Goal: Task Accomplishment & Management: Manage account settings

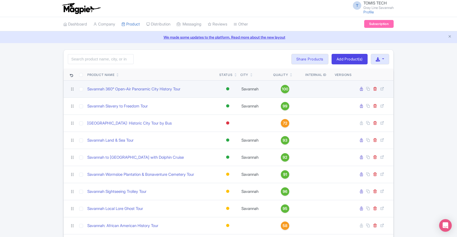
scroll to position [37, 0]
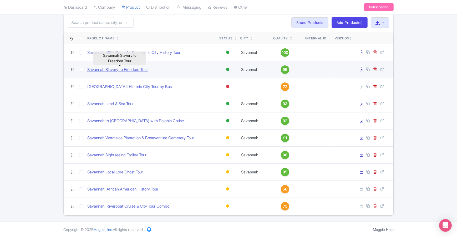
click at [148, 69] on link "Savannah Slavery to Freedom Tour" at bounding box center [117, 70] width 60 height 6
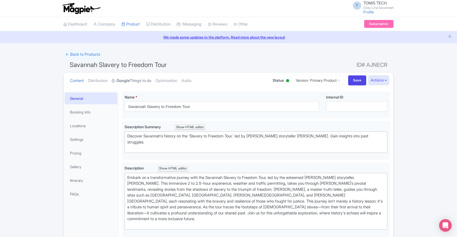
click at [134, 81] on link "Google Things to do" at bounding box center [131, 80] width 39 height 17
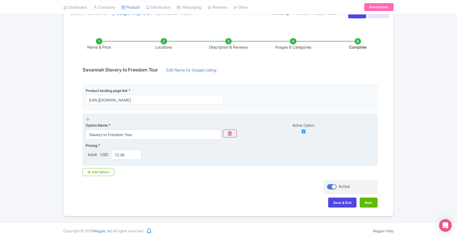
scroll to position [68, 0]
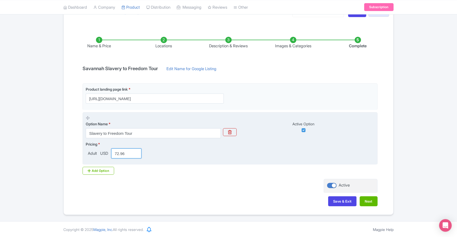
click at [125, 153] on input "72.96" at bounding box center [126, 153] width 30 height 10
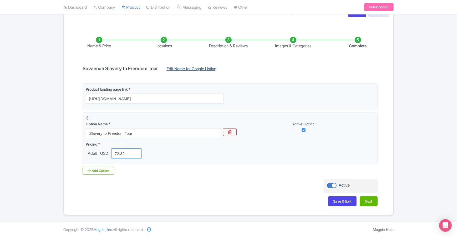
type input "72.32"
click at [193, 69] on link "Edit Name for Google Listing" at bounding box center [191, 70] width 60 height 8
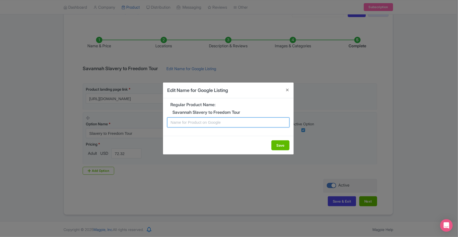
click at [221, 122] on input "text" at bounding box center [228, 122] width 122 height 10
type input "Savannah Black History Tour"
click at [277, 144] on button "Save" at bounding box center [281, 145] width 18 height 10
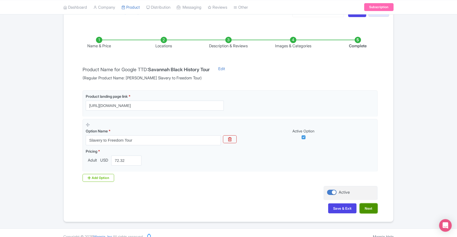
click at [371, 209] on button "Next" at bounding box center [368, 208] width 18 height 10
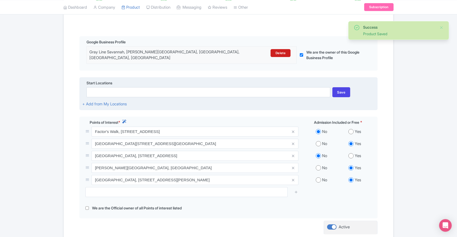
scroll to position [110, 0]
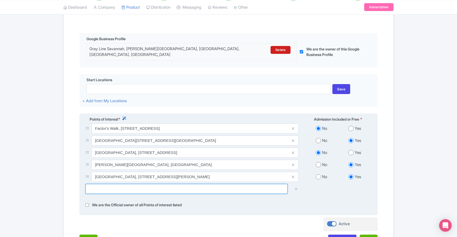
click at [157, 186] on input "text" at bounding box center [186, 189] width 202 height 10
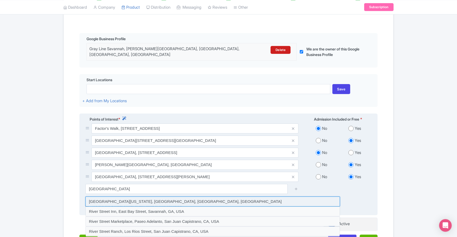
click at [177, 196] on input at bounding box center [212, 201] width 254 height 10
type input "River Street Savannah Georgia, River Street, Savannah, GA, USA"
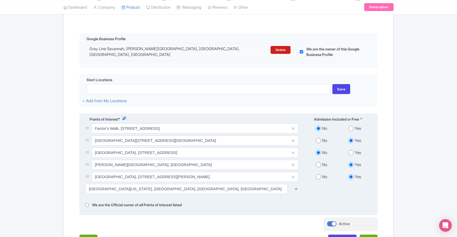
click at [297, 187] on icon at bounding box center [296, 189] width 4 height 4
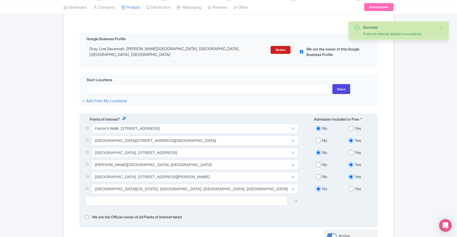
click at [353, 186] on input "radio" at bounding box center [350, 188] width 5 height 5
radio input "true"
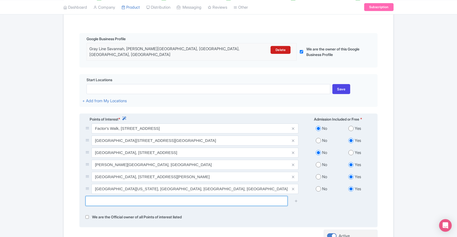
click at [126, 198] on input "text" at bounding box center [186, 201] width 202 height 10
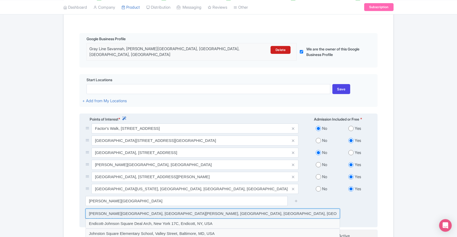
click at [246, 212] on input at bounding box center [212, 214] width 254 height 10
type input "Johnson Square, East Bryan Street, Savannah, GA, USA"
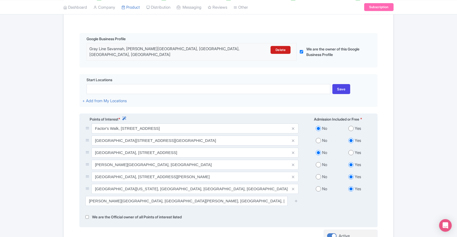
click at [298, 198] on div at bounding box center [296, 201] width 11 height 10
click at [296, 199] on icon at bounding box center [296, 201] width 4 height 4
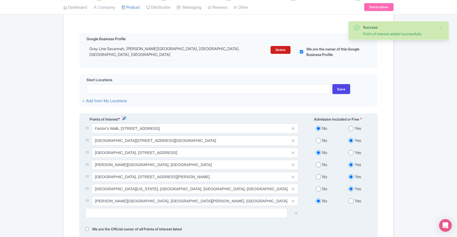
click at [351, 198] on input "radio" at bounding box center [350, 200] width 5 height 5
radio input "true"
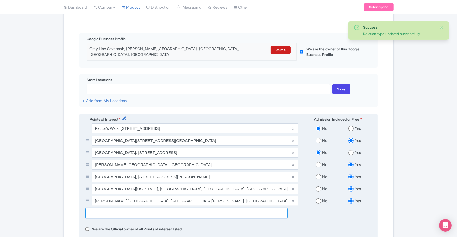
click at [233, 210] on input "text" at bounding box center [186, 213] width 202 height 10
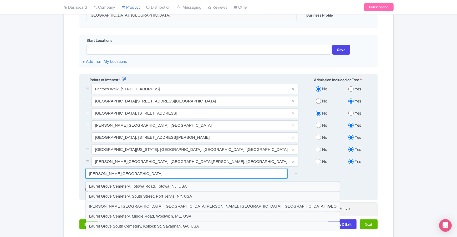
scroll to position [151, 0]
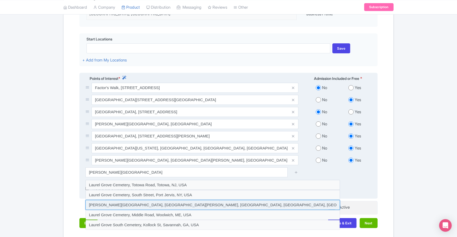
click at [232, 204] on input at bounding box center [212, 205] width 254 height 10
type input "Laurel Grove North Cemetery, West Anderson Street, Savannah, GA, USA"
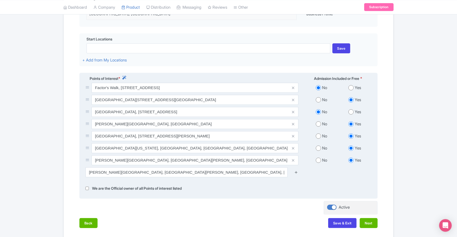
click at [297, 170] on icon at bounding box center [296, 172] width 4 height 4
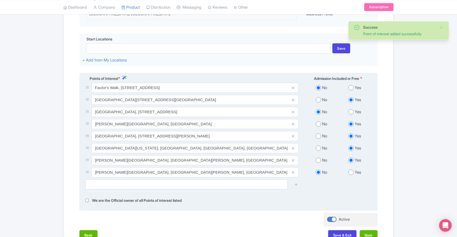
click at [352, 170] on input "radio" at bounding box center [350, 172] width 5 height 5
radio input "true"
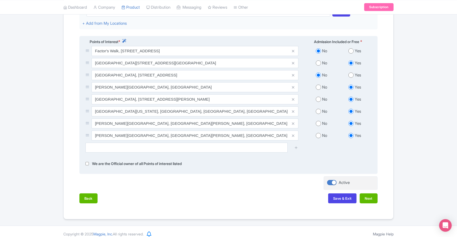
scroll to position [189, 0]
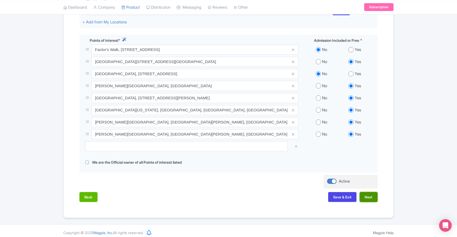
click at [366, 192] on button "Next" at bounding box center [368, 197] width 18 height 10
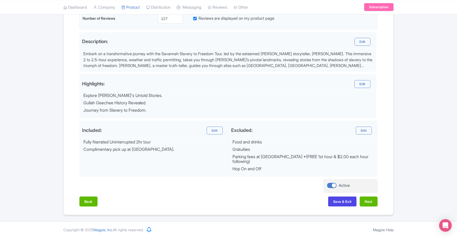
scroll to position [58, 0]
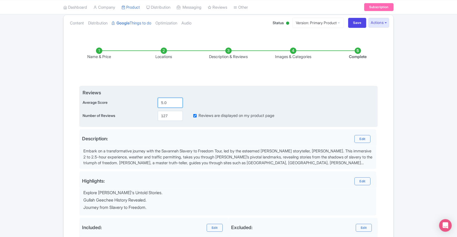
click at [168, 103] on input "5.0" at bounding box center [170, 103] width 25 height 10
type input "5"
type input "4.9"
drag, startPoint x: 169, startPoint y: 117, endPoint x: 151, endPoint y: 116, distance: 17.9
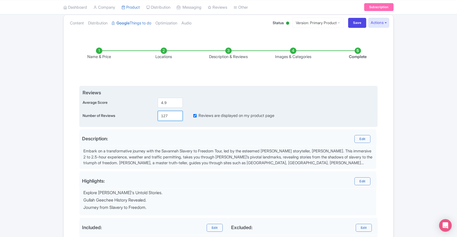
click at [152, 116] on div "Number of Reviews 127 Reviews are displayed on my product page" at bounding box center [228, 116] width 292 height 10
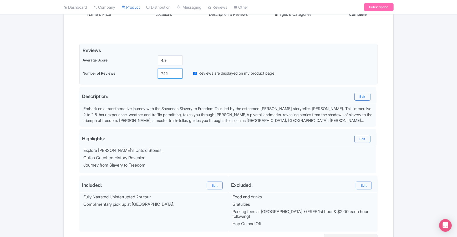
scroll to position [155, 0]
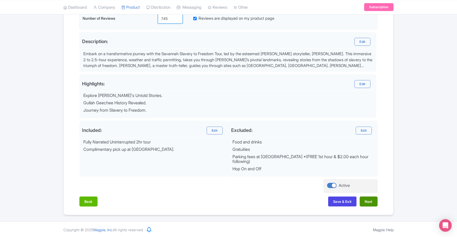
type input "745"
click at [370, 201] on button "Next" at bounding box center [368, 201] width 18 height 10
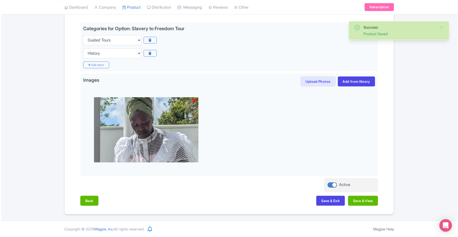
scroll to position [121, 0]
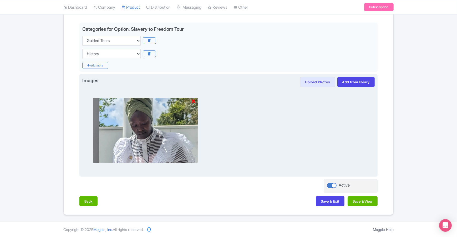
click at [193, 102] on icon at bounding box center [193, 101] width 4 height 5
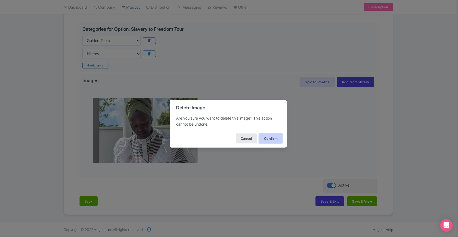
click at [268, 140] on button "Confirm" at bounding box center [271, 138] width 24 height 10
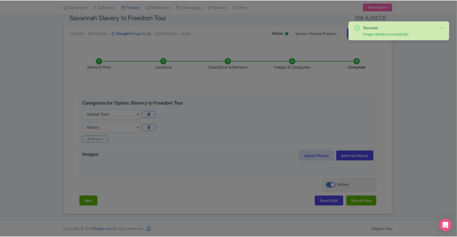
scroll to position [47, 0]
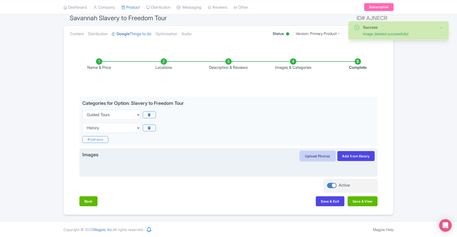
click at [326, 155] on button "Upload Photos" at bounding box center [317, 156] width 35 height 10
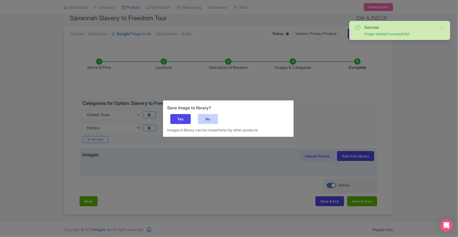
click at [204, 120] on div "No" at bounding box center [208, 119] width 20 height 10
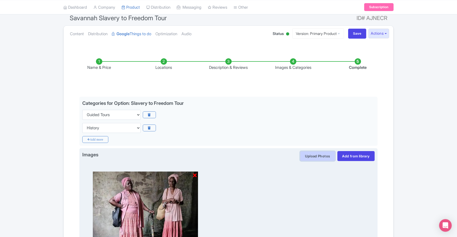
click at [317, 157] on button "Upload Photos" at bounding box center [317, 156] width 35 height 10
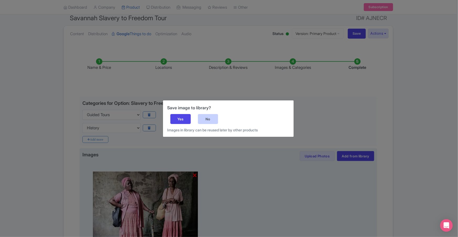
click at [200, 117] on div "No" at bounding box center [208, 119] width 20 height 10
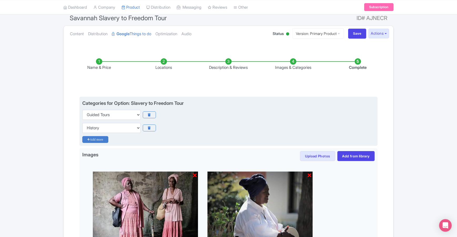
click at [103, 139] on icon "Add more" at bounding box center [95, 139] width 26 height 7
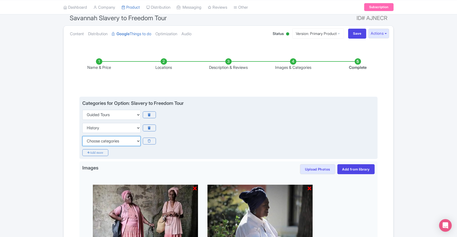
click at [111, 139] on select "Choose categories Adults Only Animals Audio Guide Beaches Bike Tours Boat Tours…" at bounding box center [111, 141] width 58 height 10
select select "day-trips"
click at [82, 136] on select "Choose categories Adults Only Animals Audio Guide Beaches Bike Tours Boat Tours…" at bounding box center [111, 141] width 58 height 10
click at [105, 153] on icon "Add more" at bounding box center [95, 152] width 26 height 7
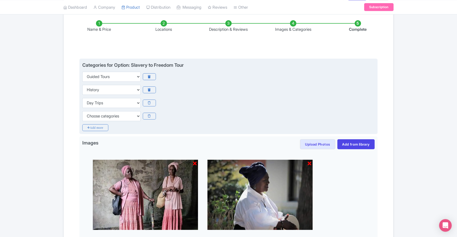
scroll to position [105, 0]
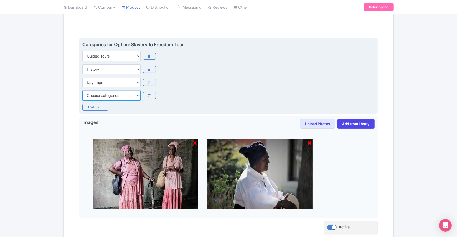
click at [128, 98] on select "Choose categories Adults Only Animals Audio Guide Beaches Bike Tours Boat Tours…" at bounding box center [111, 96] width 58 height 10
select select "family-friendly"
click at [82, 91] on select "Choose categories Adults Only Animals Audio Guide Beaches Bike Tours Boat Tours…" at bounding box center [111, 96] width 58 height 10
click at [93, 108] on icon "Add more" at bounding box center [95, 107] width 26 height 7
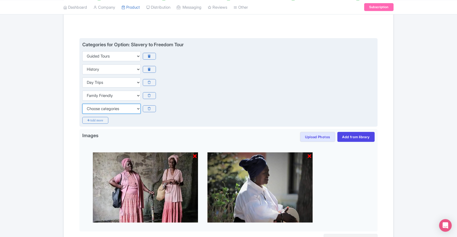
click at [104, 111] on select "Choose categories Adults Only Animals Audio Guide Beaches Bike Tours Boat Tours…" at bounding box center [111, 109] width 58 height 10
select select "outdoors"
click at [82, 104] on select "Choose categories Adults Only Animals Audio Guide Beaches Bike Tours Boat Tours…" at bounding box center [111, 109] width 58 height 10
click at [98, 121] on icon "Add more" at bounding box center [95, 120] width 26 height 7
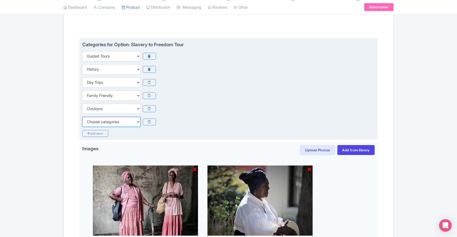
click at [102, 120] on select "Choose categories Adults Only Animals Audio Guide Beaches Bike Tours Boat Tours…" at bounding box center [111, 122] width 58 height 10
select select "small-group-tours"
click at [82, 117] on select "Choose categories Adults Only Animals Audio Guide Beaches Bike Tours Boat Tours…" at bounding box center [111, 122] width 58 height 10
click at [98, 133] on icon "Add more" at bounding box center [95, 133] width 26 height 7
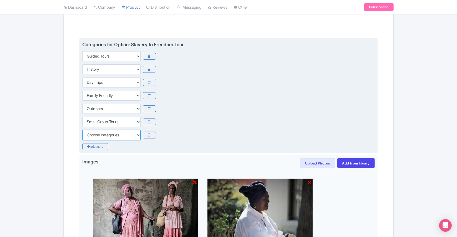
click at [100, 133] on select "Choose categories Adults Only Animals Audio Guide Beaches Bike Tours Boat Tours…" at bounding box center [111, 135] width 58 height 10
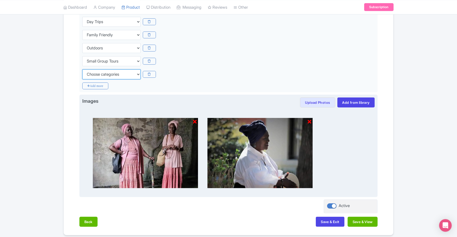
scroll to position [186, 0]
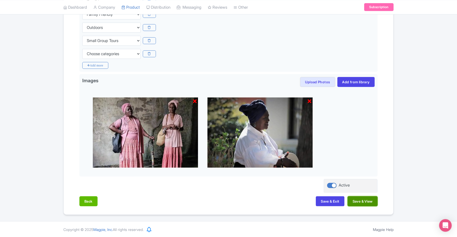
click at [369, 202] on button "Save & View" at bounding box center [362, 201] width 30 height 10
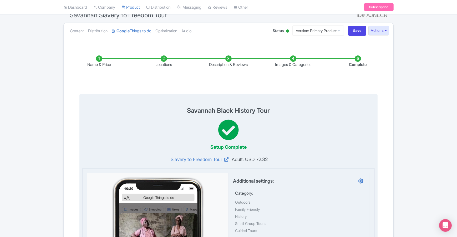
scroll to position [0, 0]
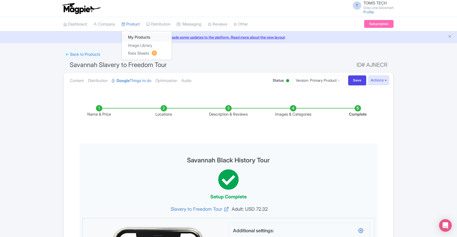
click at [138, 38] on link "My Products" at bounding box center [147, 37] width 50 height 8
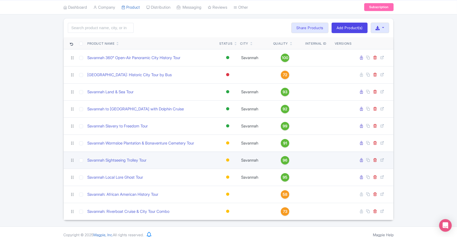
scroll to position [32, 0]
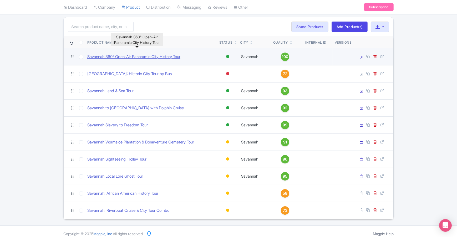
click at [180, 55] on link "Savannah 360° Open-Air Panoramic City History Tour" at bounding box center [133, 57] width 93 height 6
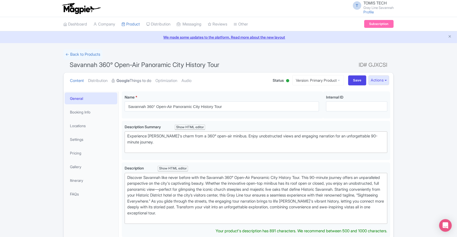
click at [139, 81] on link "Google Things to do" at bounding box center [131, 80] width 39 height 17
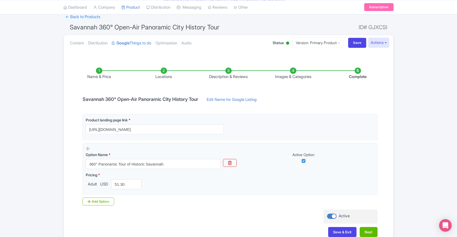
scroll to position [38, 0]
click at [237, 100] on link "Edit Name for Google Listing" at bounding box center [231, 100] width 60 height 8
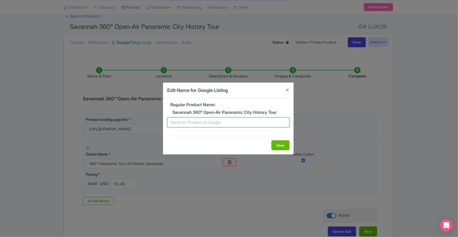
click at [226, 125] on input "text" at bounding box center [228, 122] width 122 height 10
type input "Savannah Open-Air City Tour"
click at [276, 145] on button "Save" at bounding box center [281, 145] width 18 height 10
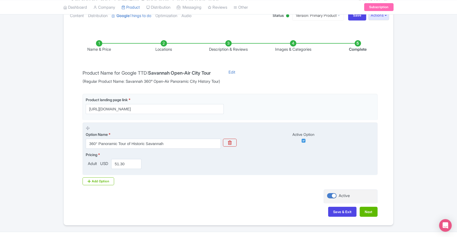
scroll to position [68, 0]
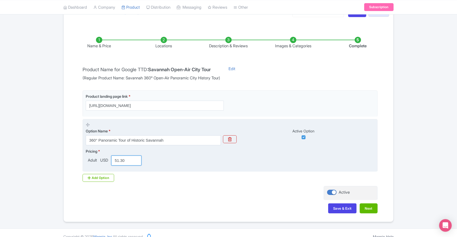
drag, startPoint x: 128, startPoint y: 160, endPoint x: 118, endPoint y: 160, distance: 9.7
click at [118, 160] on input "51.30" at bounding box center [126, 160] width 30 height 10
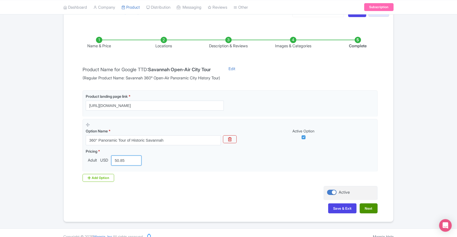
type input "50.85"
click at [367, 207] on button "Next" at bounding box center [368, 208] width 18 height 10
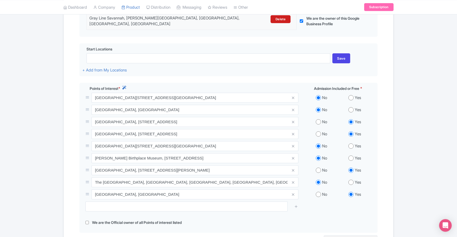
scroll to position [148, 0]
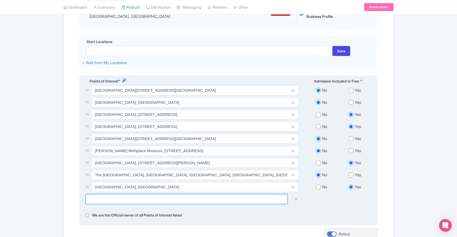
click at [194, 195] on input "text" at bounding box center [186, 199] width 202 height 10
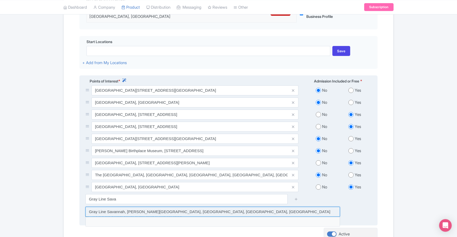
click at [188, 210] on input at bounding box center [212, 212] width 254 height 10
type input "Gray Line Savannah, [PERSON_NAME][GEOGRAPHIC_DATA], [GEOGRAPHIC_DATA], [GEOGRAP…"
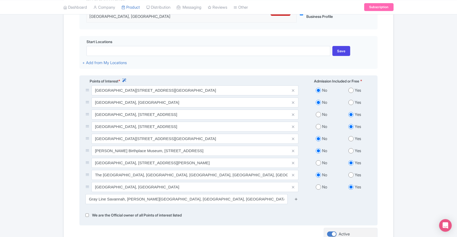
click at [296, 197] on icon at bounding box center [296, 199] width 4 height 4
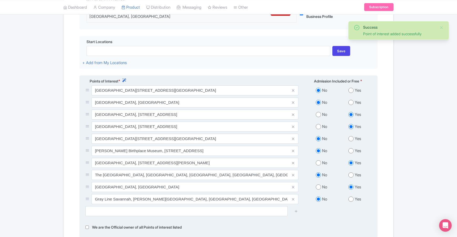
click at [352, 196] on input "radio" at bounding box center [350, 198] width 5 height 5
radio input "true"
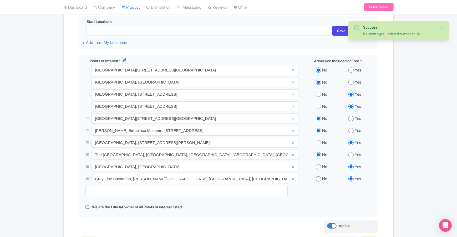
scroll to position [213, 0]
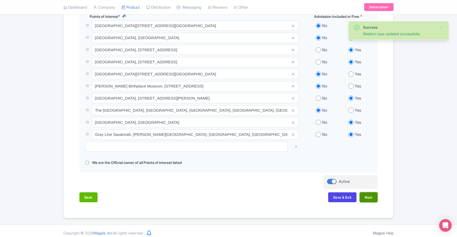
click at [369, 195] on button "Next" at bounding box center [368, 197] width 18 height 10
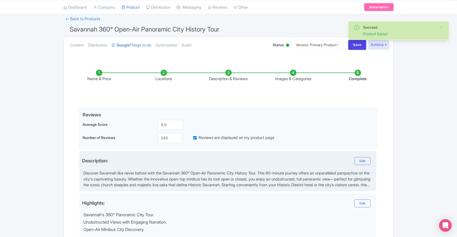
scroll to position [19, 0]
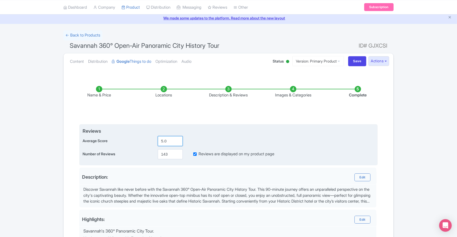
drag, startPoint x: 161, startPoint y: 142, endPoint x: 150, endPoint y: 139, distance: 11.3
click at [150, 139] on div "Average Score 5.0" at bounding box center [228, 141] width 292 height 10
type input "4.9"
drag, startPoint x: 170, startPoint y: 152, endPoint x: 153, endPoint y: 152, distance: 16.8
click at [153, 152] on div "Number of Reviews 143 Reviews are displayed on my product page" at bounding box center [228, 154] width 292 height 10
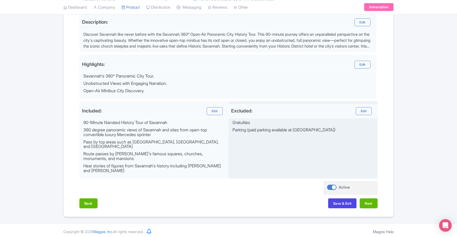
scroll to position [176, 0]
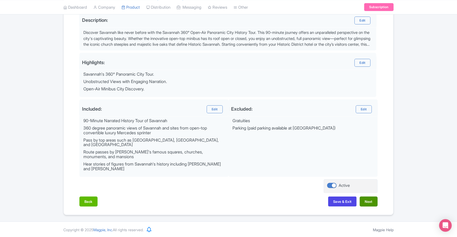
type input "745"
click at [367, 202] on button "Next" at bounding box center [368, 201] width 18 height 10
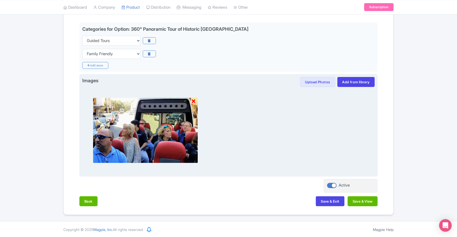
click at [193, 101] on icon at bounding box center [193, 101] width 4 height 5
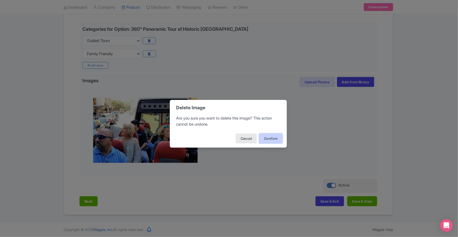
click at [269, 138] on button "Confirm" at bounding box center [271, 138] width 24 height 10
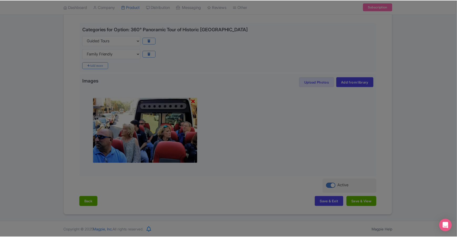
scroll to position [47, 0]
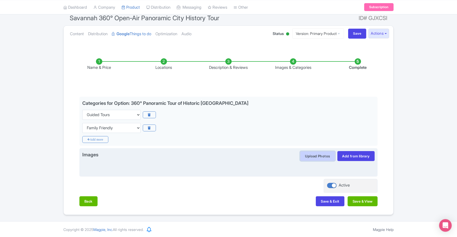
click at [317, 155] on button "Upload Photos" at bounding box center [317, 156] width 35 height 10
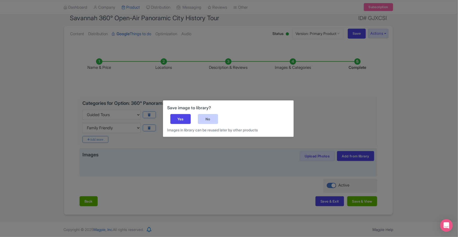
click at [209, 119] on div "No" at bounding box center [208, 119] width 20 height 10
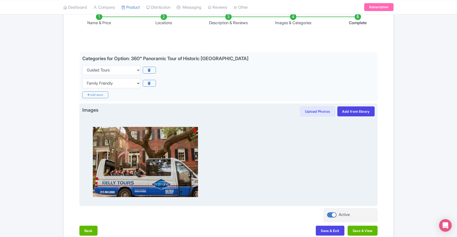
scroll to position [92, 0]
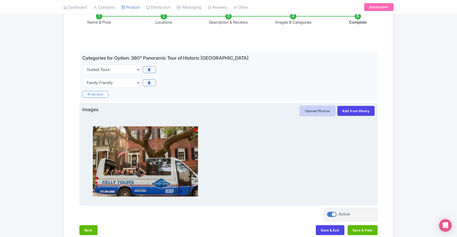
click at [313, 112] on button "Upload Photos" at bounding box center [317, 111] width 35 height 10
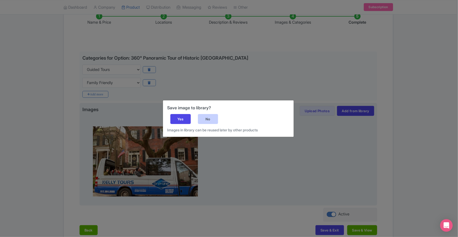
click at [207, 114] on div "No" at bounding box center [208, 119] width 20 height 10
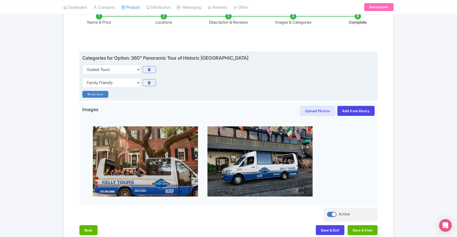
click at [99, 93] on icon "Add more" at bounding box center [95, 94] width 26 height 7
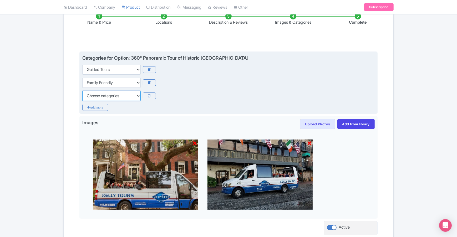
click at [115, 97] on select "Choose categories Adults Only Animals Audio Guide Beaches Bike Tours Boat Tours…" at bounding box center [111, 96] width 58 height 10
select select "day-trips"
click at [82, 91] on select "Choose categories Adults Only Animals Audio Guide Beaches Bike Tours Boat Tours…" at bounding box center [111, 96] width 58 height 10
click at [97, 108] on icon "Add more" at bounding box center [95, 107] width 26 height 7
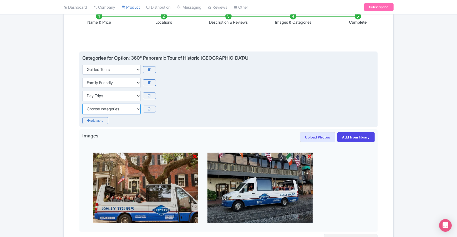
click at [102, 107] on select "Choose categories Adults Only Animals Audio Guide Beaches Bike Tours Boat Tours…" at bounding box center [111, 109] width 58 height 10
select select "history"
click at [82, 104] on select "Choose categories Adults Only Animals Audio Guide Beaches Bike Tours Boat Tours…" at bounding box center [111, 109] width 58 height 10
click at [100, 122] on icon "Add more" at bounding box center [95, 120] width 26 height 7
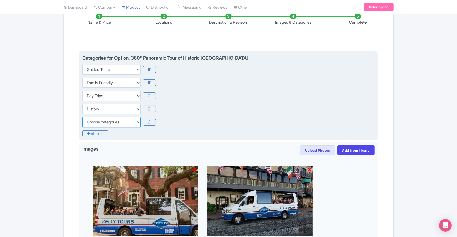
click at [105, 124] on select "Choose categories Adults Only Animals Audio Guide Beaches Bike Tours Boat Tours…" at bounding box center [111, 122] width 58 height 10
select select "hop-on-hop-off"
click at [82, 117] on select "Choose categories Adults Only Animals Audio Guide Beaches Bike Tours Boat Tours…" at bounding box center [111, 122] width 58 height 10
click at [102, 136] on icon "Add more" at bounding box center [95, 133] width 26 height 7
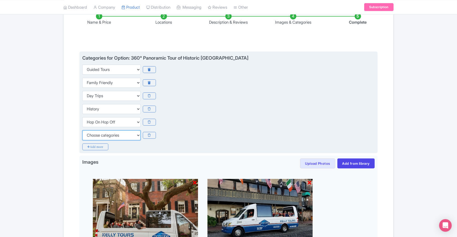
click at [105, 137] on select "Choose categories Adults Only Animals Audio Guide Beaches Bike Tours Boat Tours…" at bounding box center [111, 135] width 58 height 10
select select "outdoors"
click at [82, 130] on select "Choose categories Adults Only Animals Audio Guide Beaches Bike Tours Boat Tours…" at bounding box center [111, 135] width 58 height 10
click at [101, 144] on icon "Add more" at bounding box center [95, 146] width 26 height 7
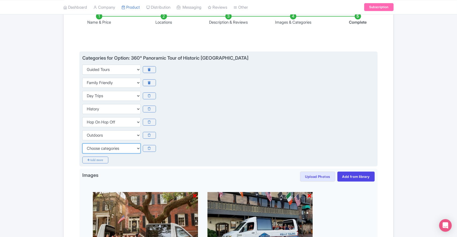
click at [103, 144] on select "Choose categories Adults Only Animals Audio Guide Beaches Bike Tours Boat Tours…" at bounding box center [111, 148] width 58 height 10
select select "small-group-tours"
click at [82, 143] on select "Choose categories Adults Only Animals Audio Guide Beaches Bike Tours Boat Tours…" at bounding box center [111, 148] width 58 height 10
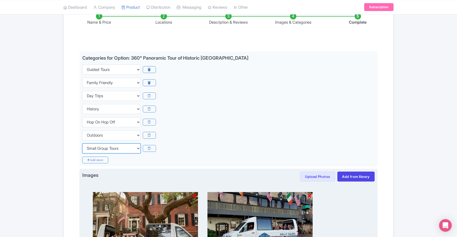
scroll to position [186, 0]
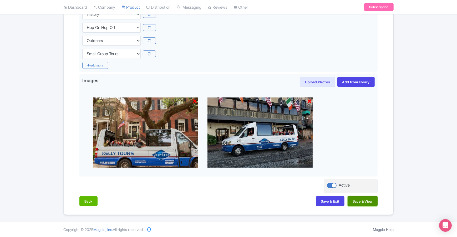
click at [359, 200] on button "Save & View" at bounding box center [362, 201] width 30 height 10
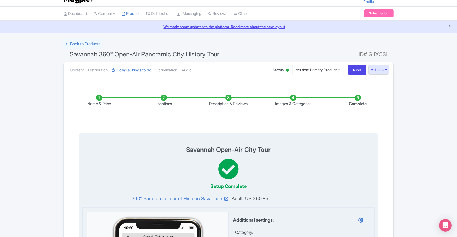
scroll to position [0, 0]
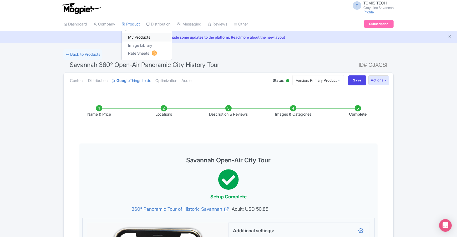
click at [140, 39] on link "My Products" at bounding box center [147, 37] width 50 height 8
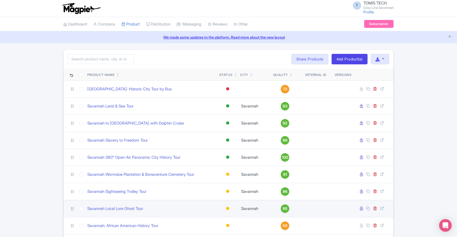
click at [229, 208] on div at bounding box center [227, 208] width 3 height 3
click at [220, 216] on div "Active" at bounding box center [214, 217] width 31 height 10
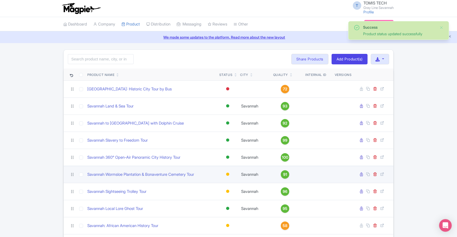
click at [227, 174] on div at bounding box center [227, 174] width 3 height 3
click at [224, 184] on div "Active" at bounding box center [214, 183] width 31 height 10
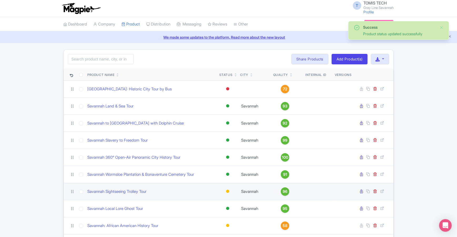
click at [228, 193] on div at bounding box center [227, 192] width 5 height 8
click at [225, 204] on div "Active" at bounding box center [214, 200] width 31 height 10
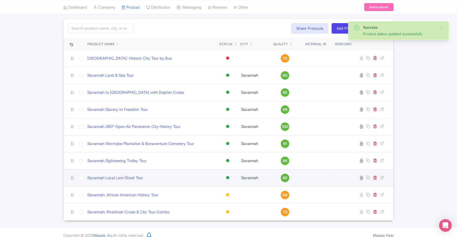
scroll to position [37, 0]
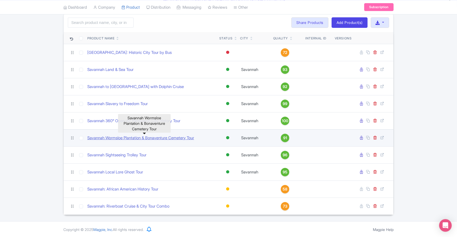
click at [155, 139] on link "Savannah Wormsloe Plantation & Bonaventure Cemetery Tour" at bounding box center [140, 138] width 107 height 6
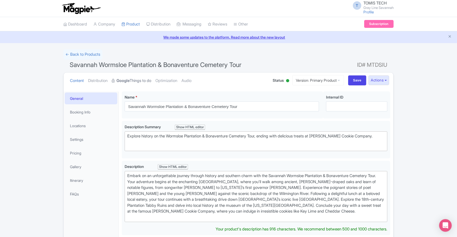
click at [138, 81] on link "Google Things to do" at bounding box center [131, 80] width 39 height 17
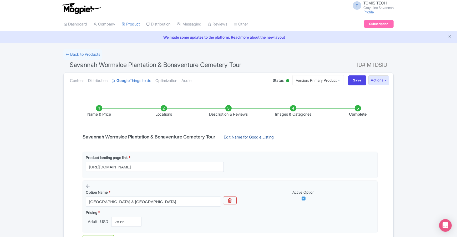
click at [244, 136] on link "Edit Name for Google Listing" at bounding box center [248, 138] width 60 height 8
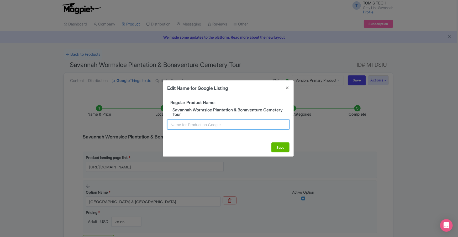
click at [226, 124] on input "text" at bounding box center [228, 125] width 122 height 10
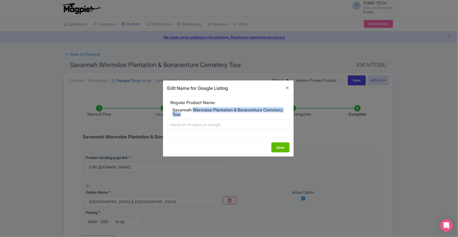
drag, startPoint x: 194, startPoint y: 109, endPoint x: 211, endPoint y: 116, distance: 19.1
click at [211, 116] on h5 "Savannah Wormsloe Plantation & Bonaventure Cemetery Tour" at bounding box center [228, 112] width 122 height 9
copy h5 "Wormsloe Plantation & Bonaventure Cemetery Tour"
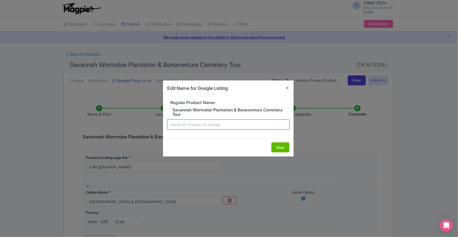
click at [204, 126] on input "text" at bounding box center [228, 125] width 122 height 10
paste input "Wormsloe Plantation & Bonaventure Cemetery Tour"
type input "Wormsloe Plantation & Bonaventure Cemetery Tour (Savannah, GA)"
click at [280, 149] on button "Save" at bounding box center [281, 147] width 18 height 10
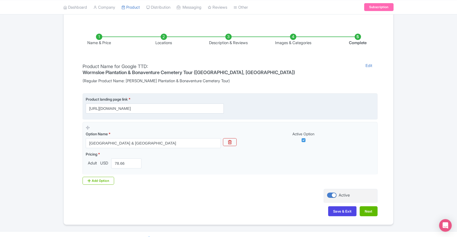
scroll to position [72, 0]
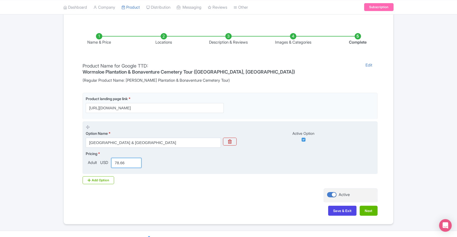
drag, startPoint x: 127, startPoint y: 156, endPoint x: 118, endPoint y: 156, distance: 8.9
click at [118, 158] on input "78.66" at bounding box center [126, 163] width 30 height 10
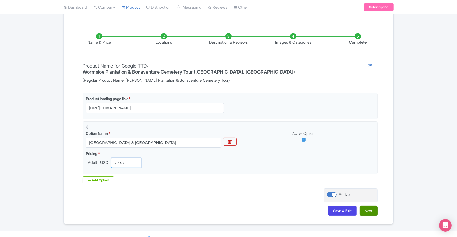
type input "77.97"
click at [371, 206] on button "Next" at bounding box center [368, 211] width 18 height 10
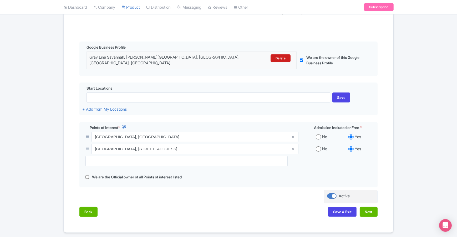
scroll to position [105, 0]
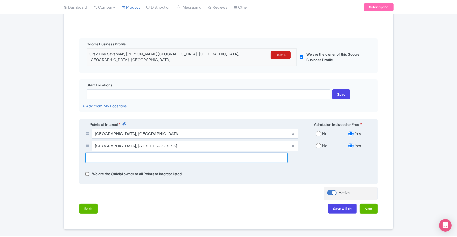
click at [235, 155] on input "text" at bounding box center [186, 158] width 202 height 10
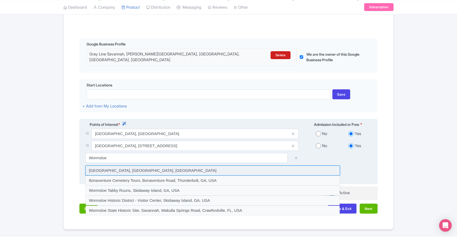
click at [213, 166] on input at bounding box center [212, 170] width 254 height 10
type input "Wormsloe State Historic Site, Skidaway Road, Savannah, GA, USA"
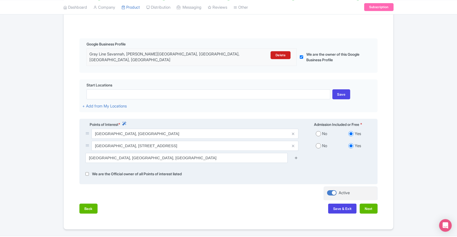
click at [297, 156] on icon at bounding box center [296, 158] width 4 height 4
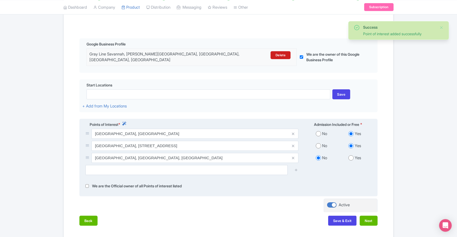
click at [350, 155] on input "radio" at bounding box center [350, 157] width 5 height 5
radio input "true"
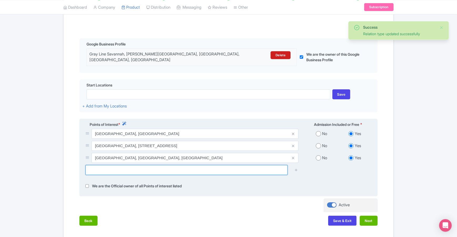
click at [235, 165] on input "text" at bounding box center [186, 170] width 202 height 10
type input "Wormsloe"
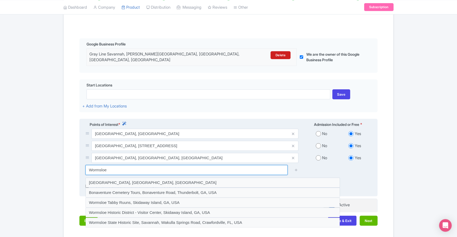
drag, startPoint x: 117, startPoint y: 165, endPoint x: 91, endPoint y: 164, distance: 26.6
click at [91, 165] on input "Wormsloe" at bounding box center [186, 170] width 202 height 10
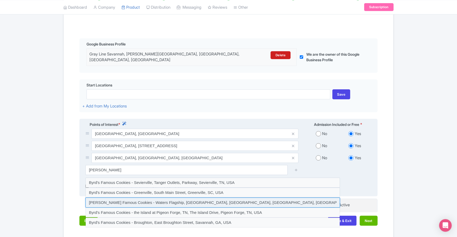
click at [240, 201] on input at bounding box center [212, 203] width 254 height 10
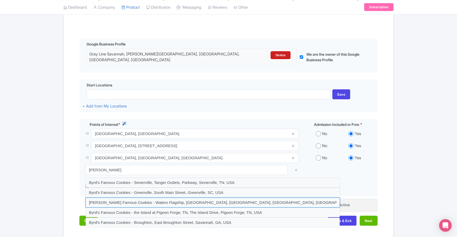
type input "Byrd's Famous Cookies - Waters Flagship, Waters Avenue, Savannah, GA, USA"
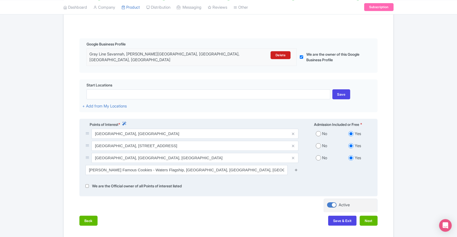
click at [297, 168] on icon at bounding box center [296, 170] width 4 height 4
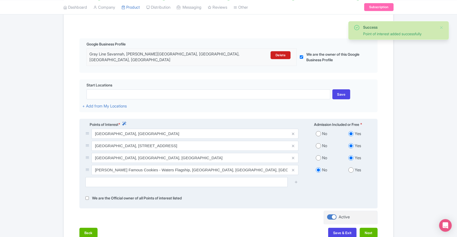
click at [351, 167] on input "radio" at bounding box center [350, 169] width 5 height 5
radio input "true"
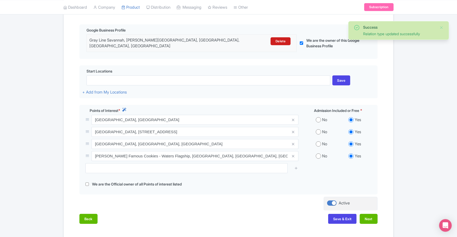
scroll to position [132, 0]
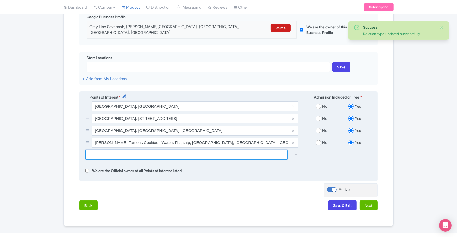
click at [189, 151] on input "text" at bounding box center [186, 155] width 202 height 10
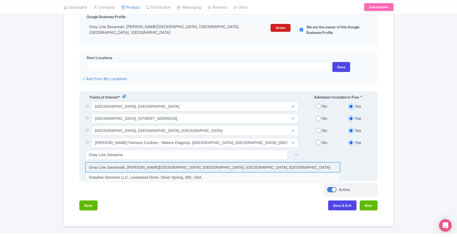
click at [207, 162] on input at bounding box center [212, 167] width 254 height 10
type input "Gray Line Savannah, [PERSON_NAME][GEOGRAPHIC_DATA], [GEOGRAPHIC_DATA], [GEOGRAP…"
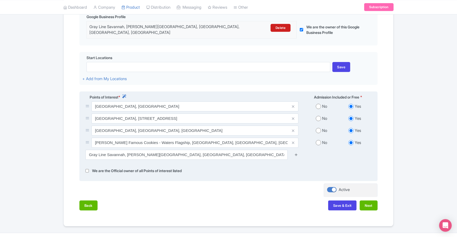
click at [297, 153] on icon at bounding box center [296, 155] width 4 height 4
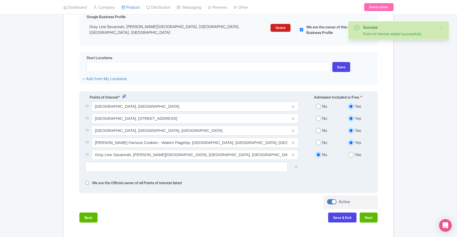
click at [351, 152] on input "radio" at bounding box center [350, 154] width 5 height 5
radio input "true"
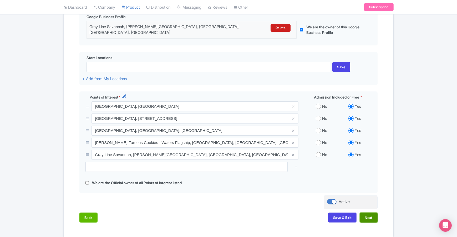
click at [370, 215] on button "Next" at bounding box center [368, 217] width 18 height 10
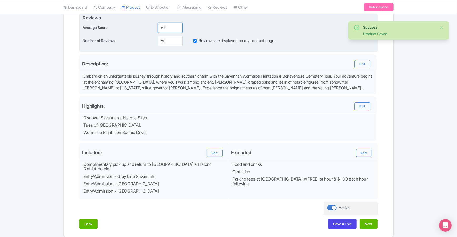
drag, startPoint x: 156, startPoint y: 25, endPoint x: 153, endPoint y: 25, distance: 3.4
click at [153, 25] on div "Average Score 5.0" at bounding box center [228, 28] width 292 height 10
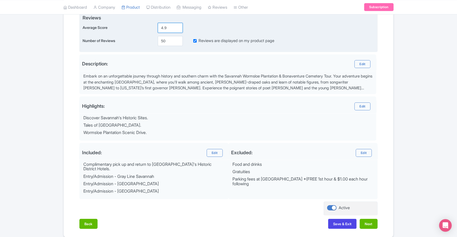
type input "4.9"
drag, startPoint x: 165, startPoint y: 41, endPoint x: 158, endPoint y: 40, distance: 7.7
click at [158, 40] on input "50" at bounding box center [170, 41] width 25 height 10
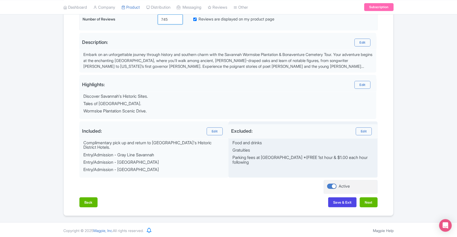
scroll to position [155, 0]
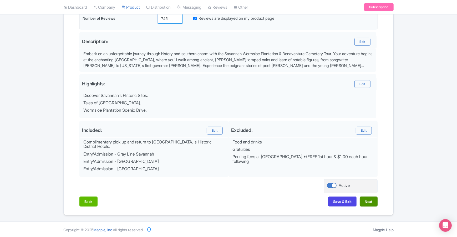
type input "745"
click at [366, 202] on button "Next" at bounding box center [368, 201] width 18 height 10
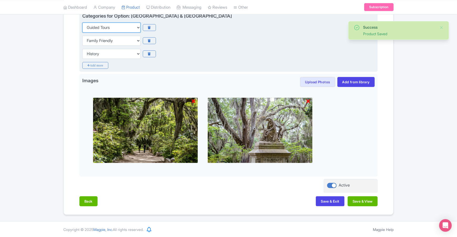
click at [136, 27] on select "Choose categories Adults Only Animals Audio Guide Beaches Bike Tours Boat Tours…" at bounding box center [111, 28] width 58 height 10
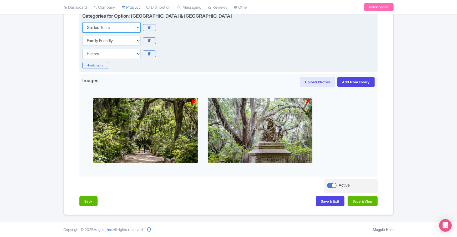
select select "day-trips"
click at [82, 23] on select "Choose categories Adults Only Animals Audio Guide Beaches Bike Tours Boat Tours…" at bounding box center [111, 28] width 58 height 10
click at [129, 53] on select "Choose categories Adults Only Animals Audio Guide Beaches Bike Tours Boat Tours…" at bounding box center [111, 54] width 58 height 10
select select "guided-tours"
click at [82, 49] on select "Choose categories Adults Only Animals Audio Guide Beaches Bike Tours Boat Tours…" at bounding box center [111, 54] width 58 height 10
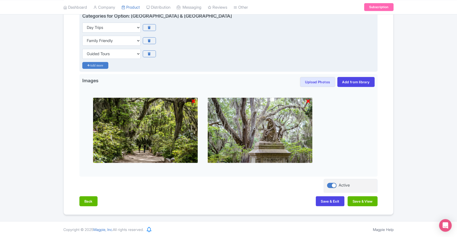
click at [104, 66] on icon "Add more" at bounding box center [95, 65] width 26 height 7
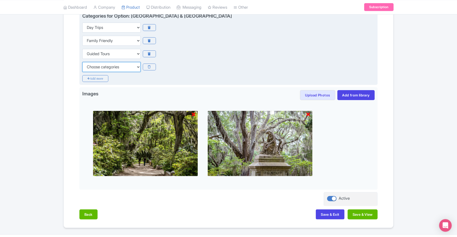
click at [107, 67] on select "Choose categories Adults Only Animals Audio Guide Beaches Bike Tours Boat Tours…" at bounding box center [111, 67] width 58 height 10
select select "history"
click at [82, 62] on select "Choose categories Adults Only Animals Audio Guide Beaches Bike Tours Boat Tours…" at bounding box center [111, 67] width 58 height 10
click at [99, 79] on icon "Add more" at bounding box center [95, 78] width 26 height 7
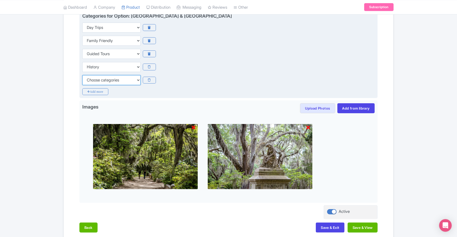
click at [105, 79] on select "Choose categories Adults Only Animals Audio Guide Beaches Bike Tours Boat Tours…" at bounding box center [111, 80] width 58 height 10
select select "outdoors"
click at [82, 75] on select "Choose categories Adults Only Animals Audio Guide Beaches Bike Tours Boat Tours…" at bounding box center [111, 80] width 58 height 10
click at [99, 93] on icon "Add more" at bounding box center [95, 91] width 26 height 7
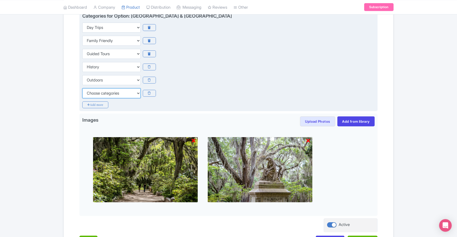
click at [103, 92] on select "Choose categories Adults Only Animals Audio Guide Beaches Bike Tours Boat Tours…" at bounding box center [111, 93] width 58 height 10
select select "small-group-tours"
click at [82, 88] on select "Choose categories Adults Only Animals Audio Guide Beaches Bike Tours Boat Tours…" at bounding box center [111, 93] width 58 height 10
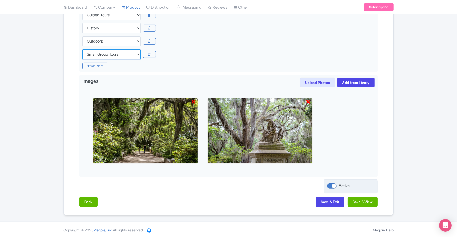
scroll to position [173, 0]
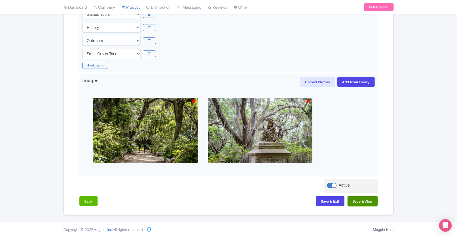
click at [369, 200] on button "Save & View" at bounding box center [362, 201] width 30 height 10
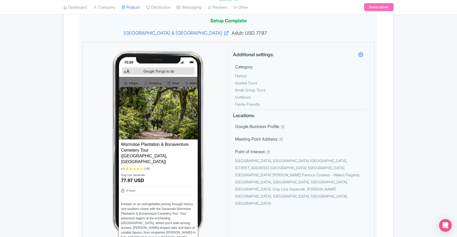
scroll to position [0, 0]
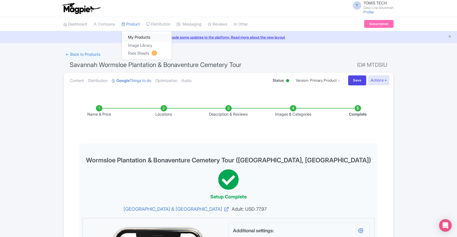
click at [144, 38] on link "My Products" at bounding box center [147, 37] width 50 height 8
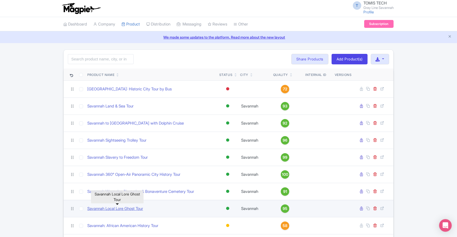
click at [128, 209] on link "Savannah Local Lore Ghost Tour" at bounding box center [115, 209] width 56 height 6
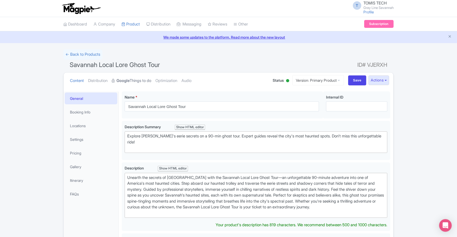
click at [145, 81] on link "Google Things to do" at bounding box center [131, 80] width 39 height 17
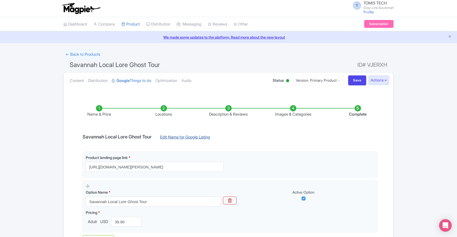
click at [195, 137] on link "Edit Name for Google Listing" at bounding box center [185, 138] width 60 height 8
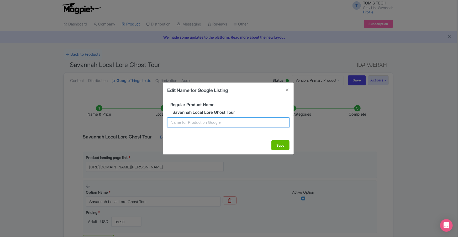
click at [226, 125] on input "text" at bounding box center [228, 122] width 122 height 10
drag, startPoint x: 198, startPoint y: 123, endPoint x: 190, endPoint y: 123, distance: 7.9
click at [190, 123] on input "Savannah Best Ghost Tour" at bounding box center [228, 122] width 122 height 10
drag, startPoint x: 232, startPoint y: 123, endPoint x: 190, endPoint y: 124, distance: 42.0
click at [190, 124] on input "Savannah Paranormal Ghost Tour" at bounding box center [228, 122] width 122 height 10
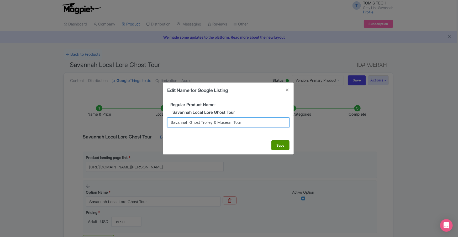
type input "Savannah Ghost Trolley & Museum Tour"
click at [284, 144] on button "Save" at bounding box center [281, 145] width 18 height 10
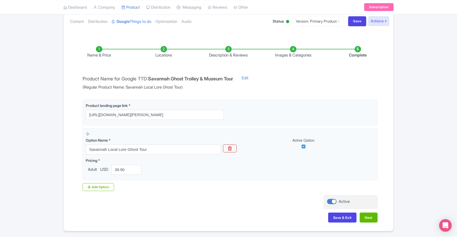
scroll to position [63, 0]
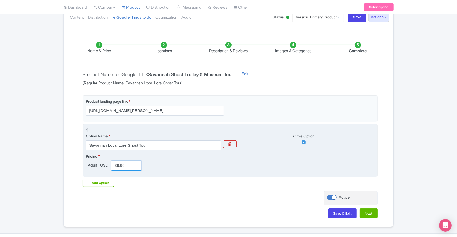
drag, startPoint x: 127, startPoint y: 166, endPoint x: 114, endPoint y: 166, distance: 12.3
click at [115, 166] on input "39.90" at bounding box center [126, 165] width 30 height 10
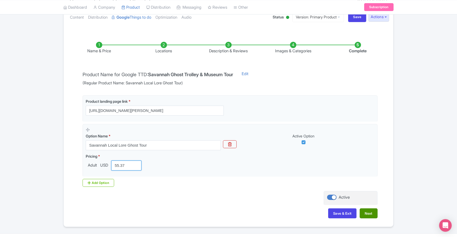
type input "55.37"
click at [370, 210] on button "Next" at bounding box center [368, 213] width 18 height 10
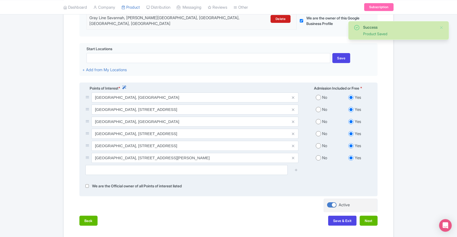
scroll to position [142, 0]
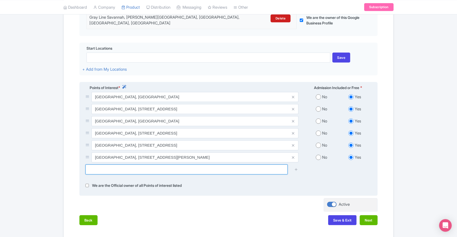
click at [119, 166] on input "text" at bounding box center [186, 169] width 202 height 10
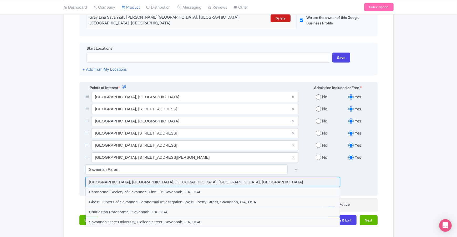
click at [178, 177] on input at bounding box center [212, 182] width 254 height 10
type input "[GEOGRAPHIC_DATA], [GEOGRAPHIC_DATA], [GEOGRAPHIC_DATA], [GEOGRAPHIC_DATA], [GE…"
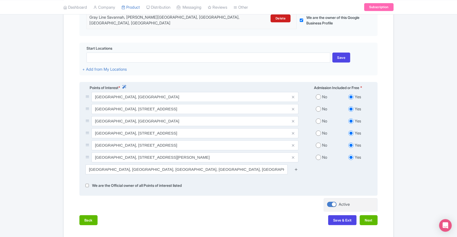
click at [295, 167] on icon at bounding box center [296, 169] width 4 height 4
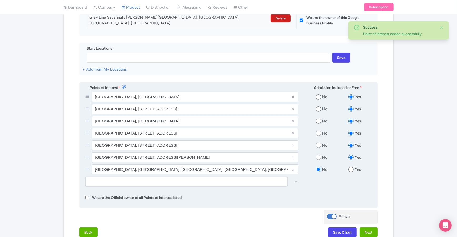
click at [349, 167] on input "radio" at bounding box center [350, 169] width 5 height 5
radio input "true"
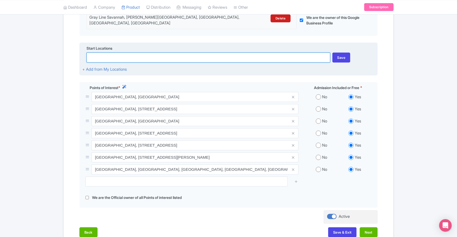
click at [133, 56] on input at bounding box center [207, 58] width 243 height 10
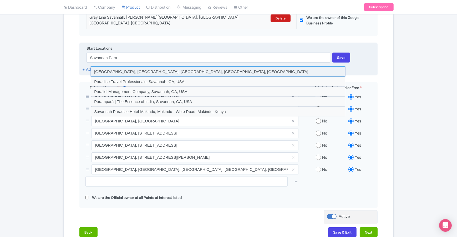
click at [147, 69] on input at bounding box center [218, 71] width 254 height 10
type input "[GEOGRAPHIC_DATA], [GEOGRAPHIC_DATA], [GEOGRAPHIC_DATA], [GEOGRAPHIC_DATA], [GE…"
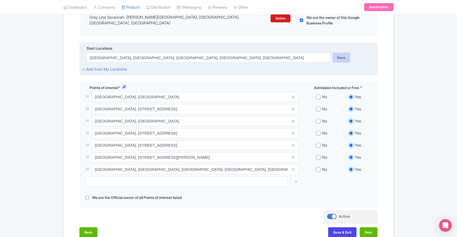
click at [342, 54] on div "Save" at bounding box center [341, 58] width 18 height 10
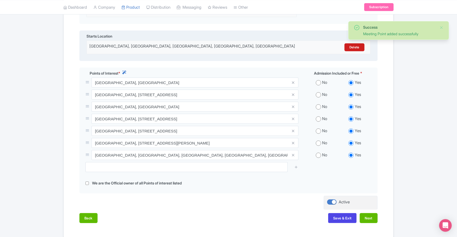
scroll to position [175, 0]
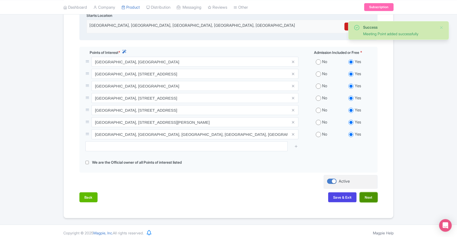
click at [374, 194] on button "Next" at bounding box center [368, 197] width 18 height 10
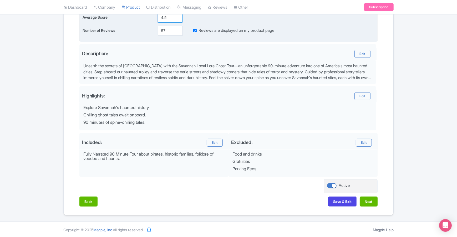
drag, startPoint x: 167, startPoint y: 17, endPoint x: 152, endPoint y: 17, distance: 14.4
click at [153, 17] on div "Average Score 4.5" at bounding box center [228, 18] width 292 height 10
type input "4.9"
drag, startPoint x: 168, startPoint y: 30, endPoint x: 152, endPoint y: 32, distance: 15.6
click at [152, 32] on div "Number of Reviews 57 Reviews are displayed on my product page" at bounding box center [228, 31] width 292 height 10
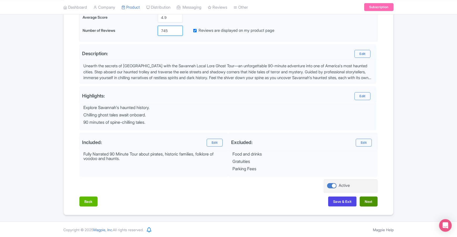
type input "745"
click at [369, 200] on button "Next" at bounding box center [368, 201] width 18 height 10
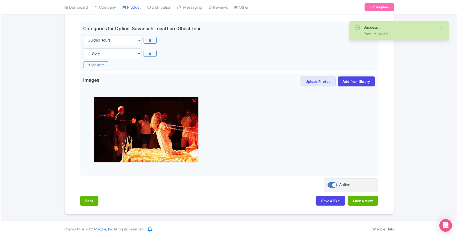
scroll to position [121, 0]
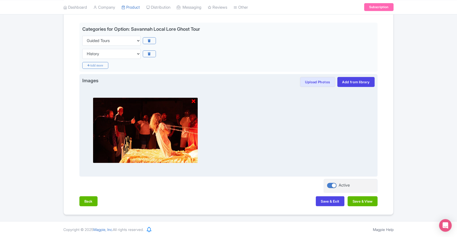
click at [193, 102] on icon at bounding box center [193, 101] width 4 height 5
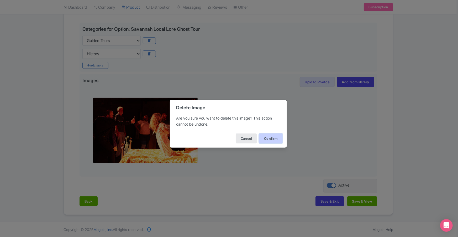
click at [263, 138] on button "Confirm" at bounding box center [271, 138] width 24 height 10
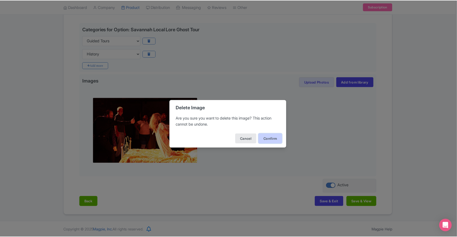
scroll to position [47, 0]
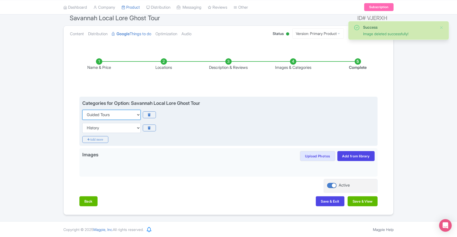
click at [120, 115] on select "Choose categories Adults Only Animals Audio Guide Beaches Bike Tours Boat Tours…" at bounding box center [111, 115] width 58 height 10
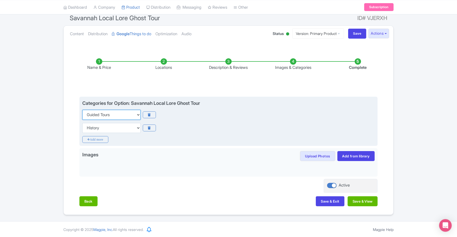
click at [82, 110] on select "Choose categories Adults Only Animals Audio Guide Beaches Bike Tours Boat Tours…" at bounding box center [111, 115] width 58 height 10
click at [126, 131] on select "Choose categories Adults Only Animals Audio Guide Beaches Bike Tours Boat Tours…" at bounding box center [111, 128] width 58 height 10
click at [82, 123] on select "Choose categories Adults Only Animals Audio Guide Beaches Bike Tours Boat Tours…" at bounding box center [111, 128] width 58 height 10
click at [100, 139] on icon "Add more" at bounding box center [95, 139] width 26 height 7
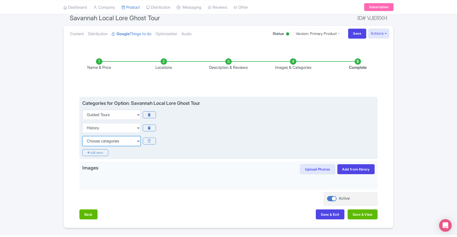
click at [106, 141] on select "Choose categories Adults Only Animals Audio Guide Beaches Bike Tours Boat Tours…" at bounding box center [111, 141] width 58 height 10
select select "nightlife"
click at [82, 136] on select "Choose categories Adults Only Animals Audio Guide Beaches Bike Tours Boat Tours…" at bounding box center [111, 141] width 58 height 10
click at [102, 153] on icon "Add more" at bounding box center [95, 152] width 26 height 7
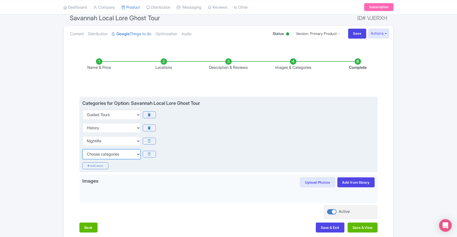
click at [116, 154] on select "Choose categories Adults Only Animals Audio Guide Beaches Bike Tours Boat Tours…" at bounding box center [111, 154] width 58 height 10
select select "small-group-tours"
click at [82, 149] on select "Choose categories Adults Only Animals Audio Guide Beaches Bike Tours Boat Tours…" at bounding box center [111, 154] width 58 height 10
click at [100, 167] on icon "Add more" at bounding box center [95, 165] width 26 height 7
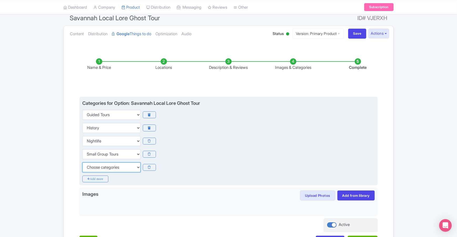
click at [102, 167] on select "Choose categories Adults Only Animals Audio Guide Beaches Bike Tours Boat Tours…" at bounding box center [111, 167] width 58 height 10
select select "museums"
click at [82, 162] on select "Choose categories Adults Only Animals Audio Guide Beaches Bike Tours Boat Tours…" at bounding box center [111, 167] width 58 height 10
click at [103, 180] on icon "Add more" at bounding box center [95, 178] width 26 height 7
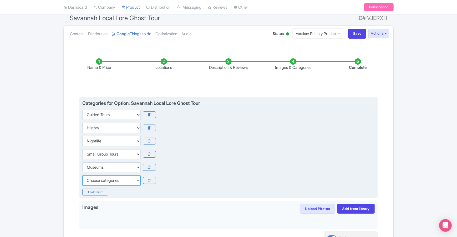
click at [113, 181] on select "Choose categories Adults Only Animals Audio Guide Beaches Bike Tours Boat Tours…" at bounding box center [111, 180] width 58 height 10
select select "outdoors"
click at [82, 175] on select "Choose categories Adults Only Animals Audio Guide Beaches Bike Tours Boat Tours…" at bounding box center [111, 180] width 58 height 10
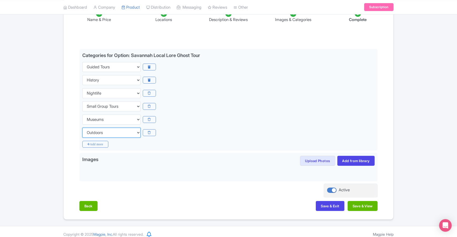
scroll to position [99, 0]
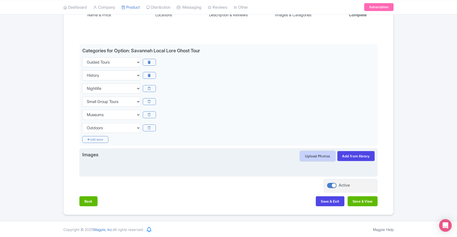
click at [319, 158] on button "Upload Photos" at bounding box center [317, 156] width 35 height 10
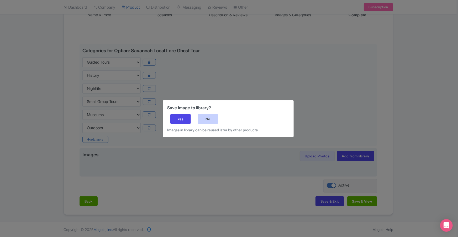
click at [212, 120] on div "No" at bounding box center [208, 119] width 20 height 10
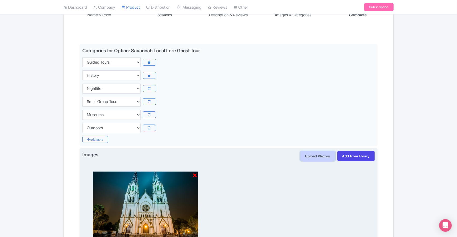
click at [318, 155] on button "Upload Photos" at bounding box center [317, 156] width 35 height 10
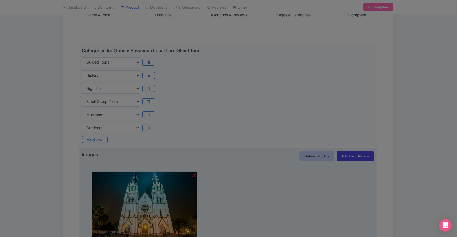
click at [318, 155] on div at bounding box center [228, 118] width 457 height 237
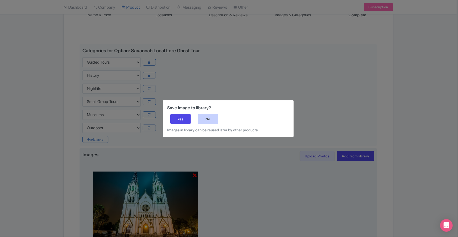
click at [217, 121] on div "No" at bounding box center [208, 119] width 20 height 10
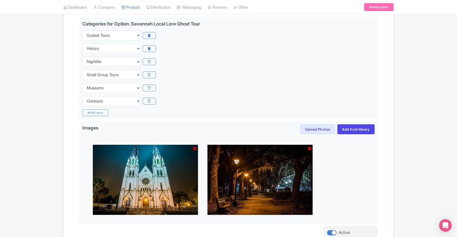
scroll to position [173, 0]
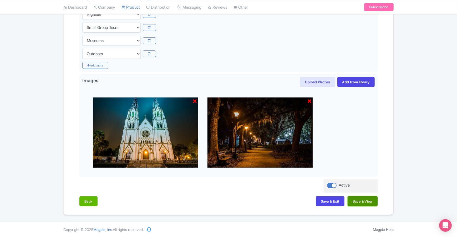
click at [360, 203] on button "Save & View" at bounding box center [362, 201] width 30 height 10
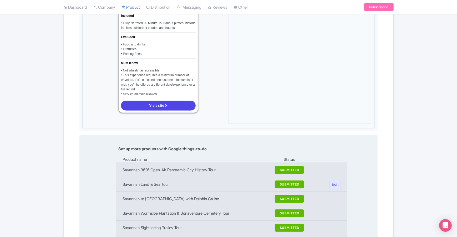
scroll to position [71, 0]
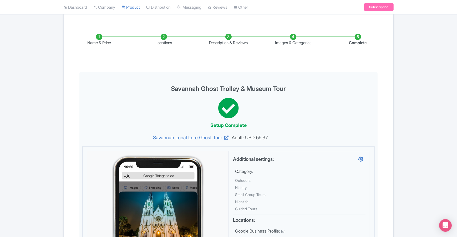
click at [100, 34] on li "Name & Price" at bounding box center [99, 40] width 65 height 12
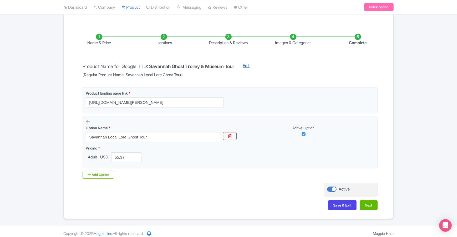
click at [255, 64] on link "Edit" at bounding box center [245, 70] width 17 height 15
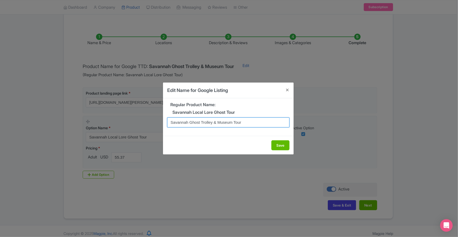
click at [216, 123] on input "Savannah Ghost Trolley & Museum Tour" at bounding box center [228, 122] width 122 height 10
type input "Savannah Ghost Trolley & Paranormal Museum Tour"
click at [287, 146] on button "Save" at bounding box center [281, 145] width 18 height 10
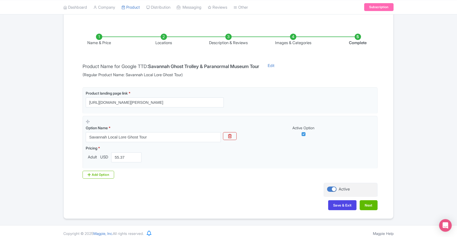
click at [360, 39] on li "Complete" at bounding box center [357, 40] width 65 height 12
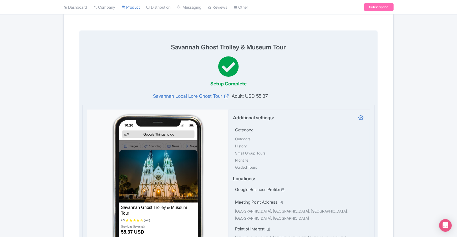
scroll to position [49, 0]
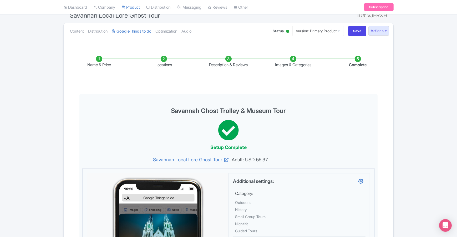
click at [161, 55] on ul "Name & Price Locations Description & Reviews Images & Categories Complete" at bounding box center [228, 61] width 323 height 33
click at [161, 57] on li "Locations" at bounding box center [163, 62] width 65 height 12
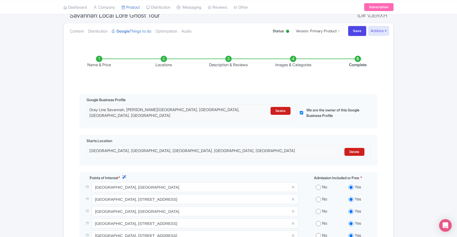
click at [100, 61] on li "Name & Price" at bounding box center [99, 62] width 65 height 12
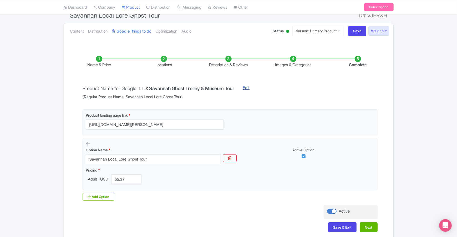
click at [255, 89] on link "Edit" at bounding box center [245, 92] width 17 height 15
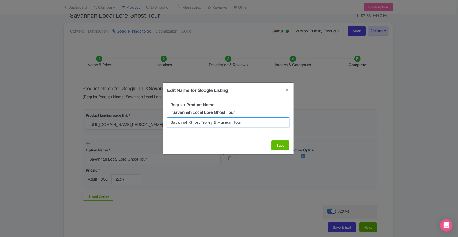
drag, startPoint x: 216, startPoint y: 121, endPoint x: 221, endPoint y: 122, distance: 5.3
click at [216, 121] on input "Savannah Ghost Trolley & Museum Tour" at bounding box center [228, 122] width 122 height 10
type input "Savannah Ghost Trolley & Paranormal Museum Tour"
click at [280, 144] on button "Save" at bounding box center [281, 145] width 18 height 10
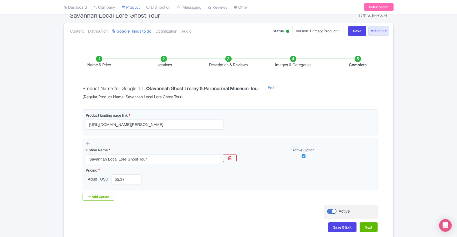
scroll to position [58, 0]
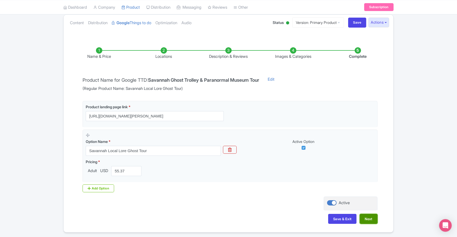
click at [370, 220] on button "Next" at bounding box center [368, 219] width 18 height 10
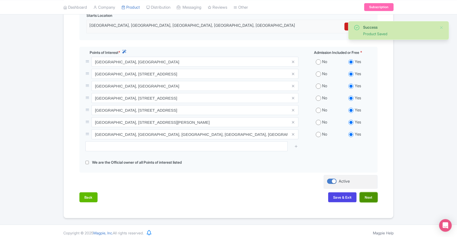
click at [370, 192] on button "Next" at bounding box center [368, 197] width 18 height 10
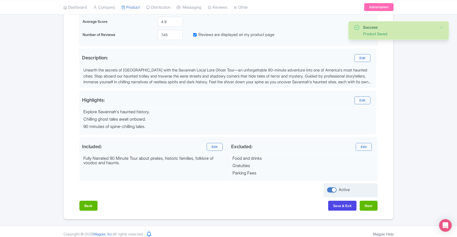
scroll to position [134, 0]
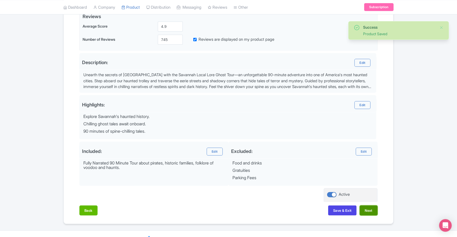
click at [372, 213] on button "Next" at bounding box center [368, 210] width 18 height 10
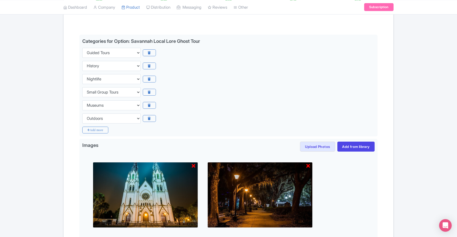
scroll to position [172, 0]
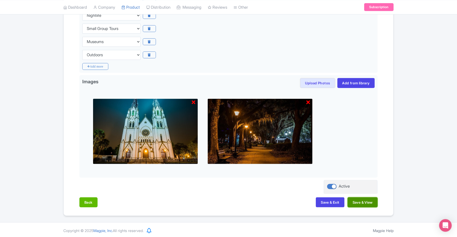
click at [371, 200] on button "Save & View" at bounding box center [362, 202] width 30 height 10
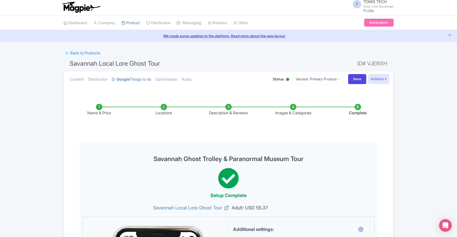
scroll to position [0, 0]
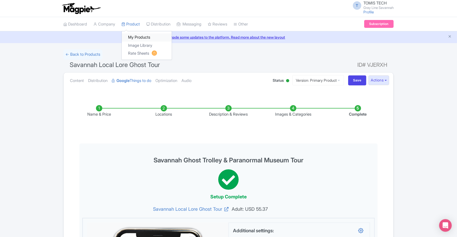
click at [142, 37] on link "My Products" at bounding box center [147, 37] width 50 height 8
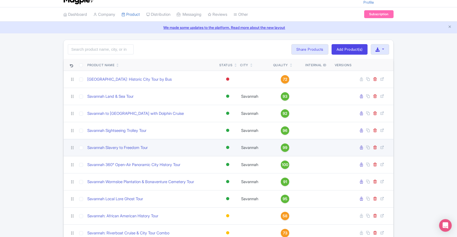
scroll to position [16, 0]
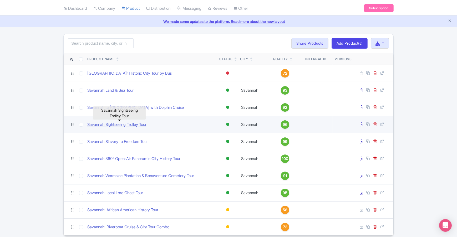
click at [127, 123] on link "Savannah Sightseeing Trolley Tour" at bounding box center [116, 125] width 59 height 6
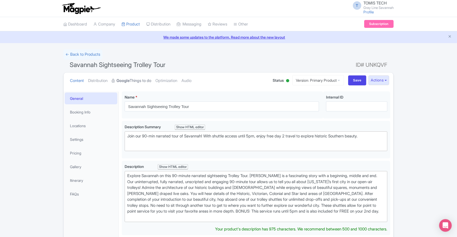
click at [141, 82] on link "Google Things to do" at bounding box center [131, 80] width 39 height 17
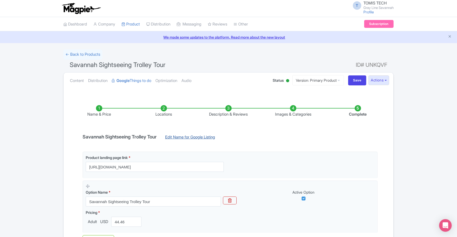
click at [192, 136] on link "Edit Name for Google Listing" at bounding box center [190, 138] width 60 height 8
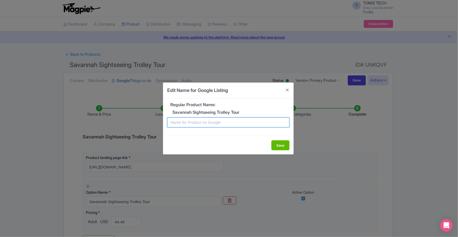
click at [194, 123] on input "text" at bounding box center [228, 122] width 122 height 10
click at [280, 143] on button "Save" at bounding box center [281, 145] width 18 height 10
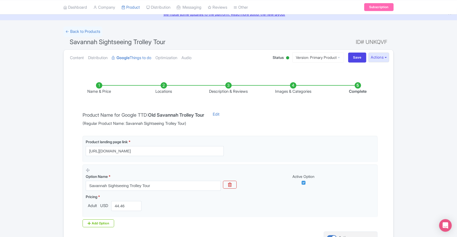
scroll to position [75, 0]
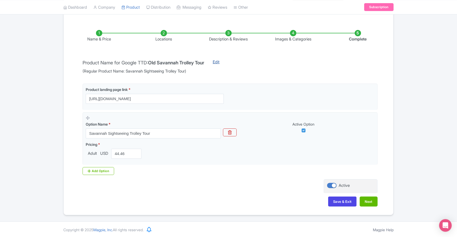
click at [223, 61] on link "Edit" at bounding box center [215, 66] width 17 height 15
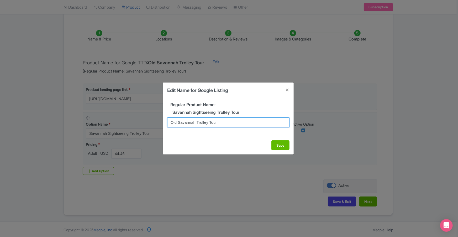
drag, startPoint x: 220, startPoint y: 123, endPoint x: 165, endPoint y: 122, distance: 55.2
click at [164, 122] on div "Regular Product Name: Savannah Sightseeing Trolley Tour Old Savannah Trolley To…" at bounding box center [228, 116] width 131 height 37
type input "Savannah Trolley Tour"
click at [278, 147] on button "Save" at bounding box center [281, 145] width 18 height 10
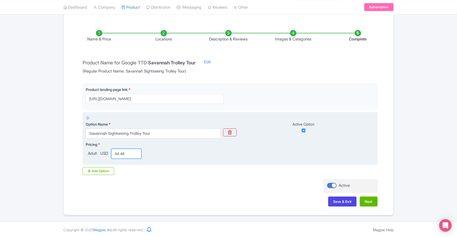
drag, startPoint x: 128, startPoint y: 154, endPoint x: 111, endPoint y: 154, distance: 17.1
click at [111, 154] on div "44.46" at bounding box center [126, 154] width 34 height 10
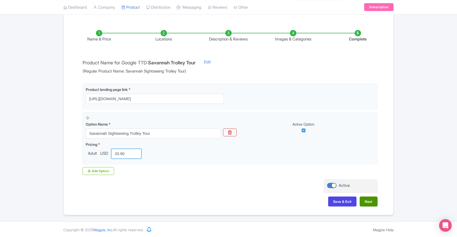
type input "33.90"
click at [372, 202] on button "Next" at bounding box center [368, 201] width 18 height 10
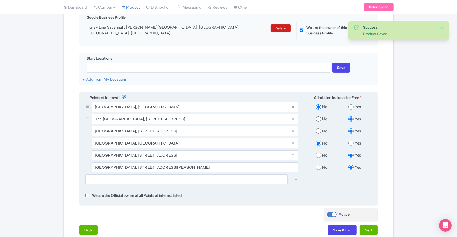
scroll to position [132, 0]
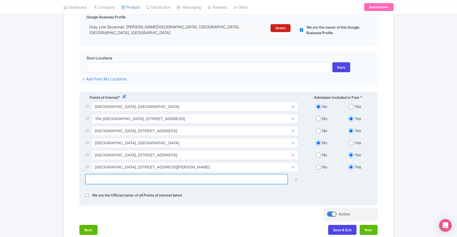
click at [148, 177] on input "text" at bounding box center [186, 179] width 202 height 10
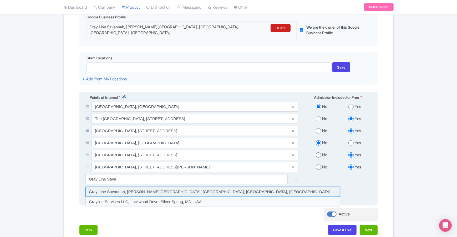
click at [143, 187] on input at bounding box center [212, 192] width 254 height 10
type input "Gray Line Savannah, Martin Luther King Junior Boulevard, Savannah, GA, USA"
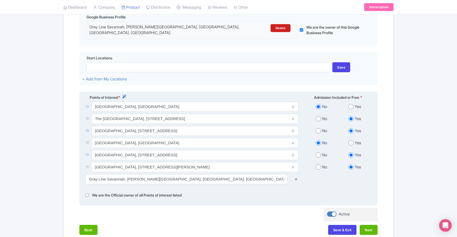
click at [295, 177] on icon at bounding box center [296, 179] width 4 height 4
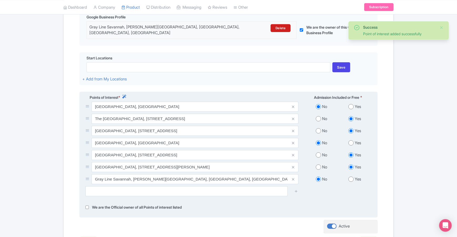
click at [350, 177] on input "radio" at bounding box center [350, 179] width 5 height 5
radio input "true"
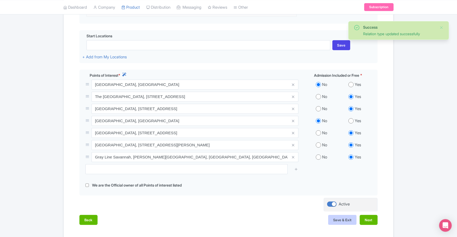
scroll to position [177, 0]
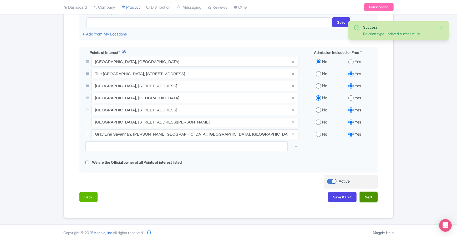
click at [374, 192] on button "Next" at bounding box center [368, 197] width 18 height 10
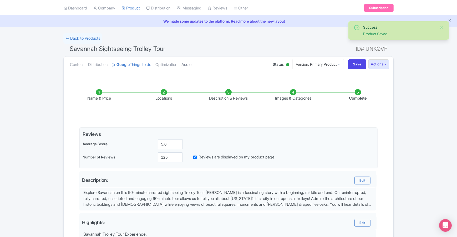
scroll to position [0, 0]
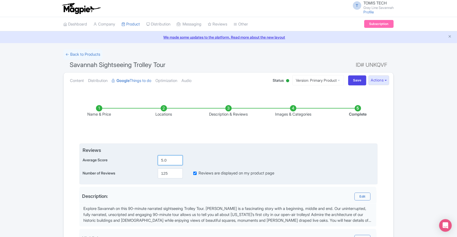
drag, startPoint x: 169, startPoint y: 159, endPoint x: 151, endPoint y: 158, distance: 17.9
click at [151, 158] on div "Average Score 5.0" at bounding box center [228, 160] width 292 height 10
type input "4.9"
drag, startPoint x: 169, startPoint y: 174, endPoint x: 151, endPoint y: 172, distance: 18.0
click at [151, 172] on div "Number of Reviews 125 Reviews are displayed on my product page" at bounding box center [228, 173] width 292 height 10
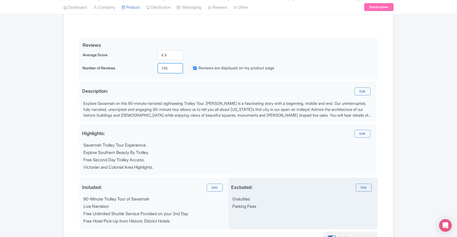
scroll to position [131, 0]
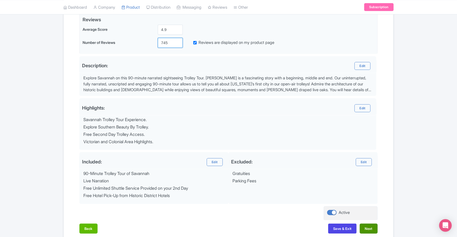
type input "745"
click at [369, 227] on button "Next" at bounding box center [368, 229] width 18 height 10
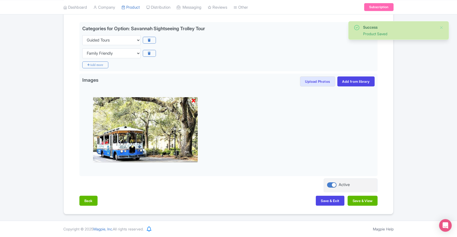
scroll to position [121, 0]
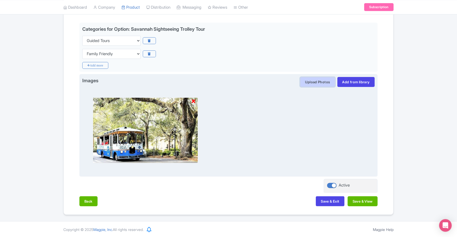
click at [317, 84] on button "Upload Photos" at bounding box center [317, 82] width 35 height 10
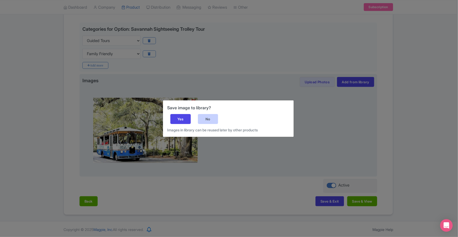
click at [210, 119] on div "No" at bounding box center [208, 119] width 20 height 10
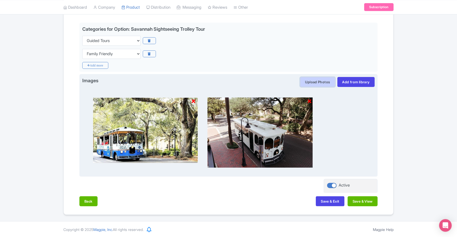
click at [319, 83] on button "Upload Photos" at bounding box center [317, 82] width 35 height 10
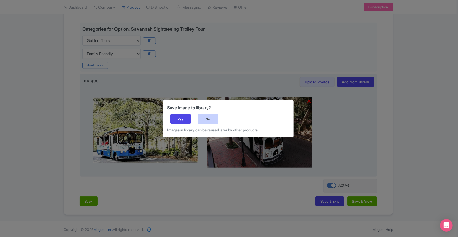
click at [211, 122] on div "No" at bounding box center [208, 119] width 20 height 10
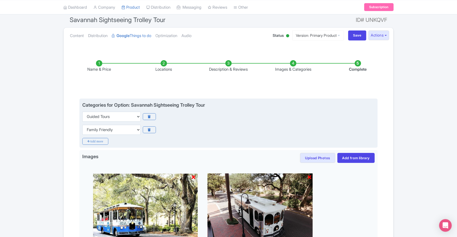
scroll to position [0, 0]
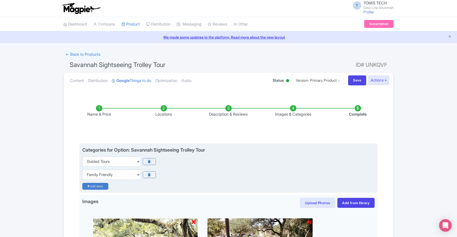
click at [102, 185] on icon "Add more" at bounding box center [95, 186] width 26 height 7
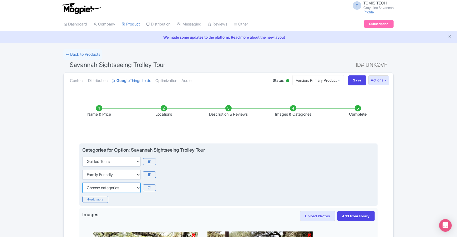
click at [109, 189] on select "Choose categories Adults Only Animals Audio Guide Beaches Bike Tours Boat Tours…" at bounding box center [111, 188] width 58 height 10
select select "day-trips"
click at [82, 183] on select "Choose categories Adults Only Animals Audio Guide Beaches Bike Tours Boat Tours…" at bounding box center [111, 188] width 58 height 10
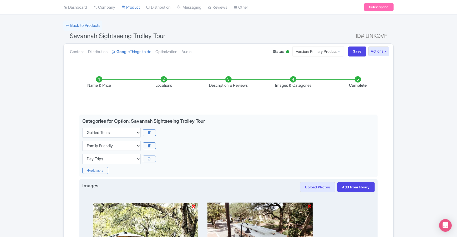
scroll to position [32, 0]
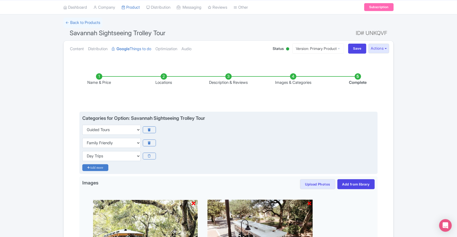
click at [102, 168] on icon "Add more" at bounding box center [95, 167] width 26 height 7
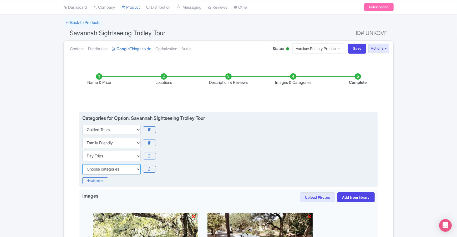
click at [104, 170] on select "Choose categories Adults Only Animals Audio Guide Beaches Bike Tours Boat Tours…" at bounding box center [111, 169] width 58 height 10
select select "history"
click at [82, 164] on select "Choose categories Adults Only Animals Audio Guide Beaches Bike Tours Boat Tours…" at bounding box center [111, 169] width 58 height 10
click at [101, 183] on icon "Add more" at bounding box center [95, 180] width 26 height 7
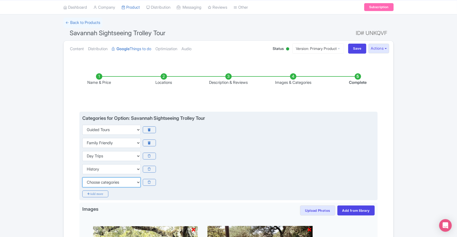
click at [103, 182] on select "Choose categories Adults Only Animals Audio Guide Beaches Bike Tours Boat Tours…" at bounding box center [111, 182] width 58 height 10
select select "hop-on-hop-off"
click at [82, 177] on select "Choose categories Adults Only Animals Audio Guide Beaches Bike Tours Boat Tours…" at bounding box center [111, 182] width 58 height 10
click at [105, 192] on icon "Add more" at bounding box center [95, 193] width 26 height 7
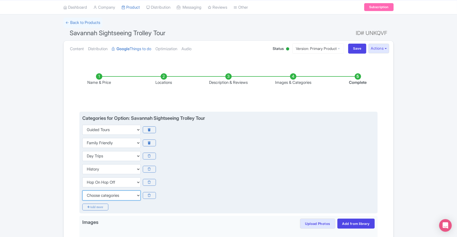
click at [105, 194] on select "Choose categories Adults Only Animals Audio Guide Beaches Bike Tours Boat Tours…" at bounding box center [111, 195] width 58 height 10
select select "outdoors"
click at [82, 190] on select "Choose categories Adults Only Animals Audio Guide Beaches Bike Tours Boat Tours…" at bounding box center [111, 195] width 58 height 10
click at [103, 208] on icon "Add more" at bounding box center [95, 207] width 26 height 7
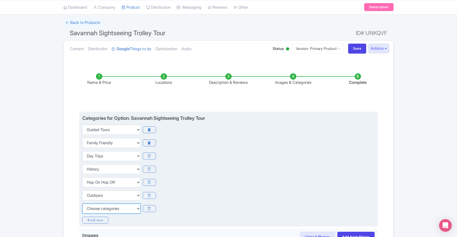
click at [105, 207] on select "Choose categories Adults Only Animals Audio Guide Beaches Bike Tours Boat Tours…" at bounding box center [111, 209] width 58 height 10
select select "small-group-tours"
click at [82, 204] on select "Choose categories Adults Only Animals Audio Guide Beaches Bike Tours Boat Tours…" at bounding box center [111, 209] width 58 height 10
click at [102, 219] on icon "Add more" at bounding box center [95, 220] width 26 height 7
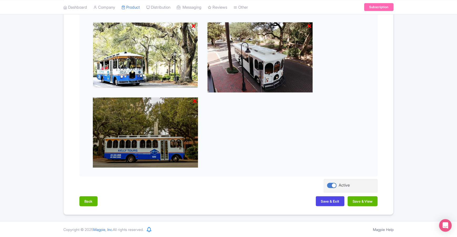
scroll to position [110, 0]
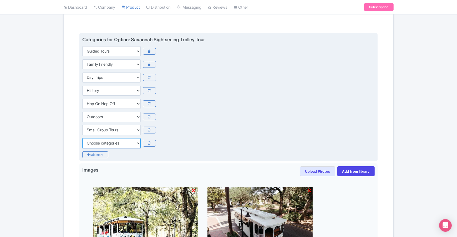
click at [120, 144] on select "Choose categories Adults Only Animals Audio Guide Beaches Bike Tours Boat Tours…" at bounding box center [111, 143] width 58 height 10
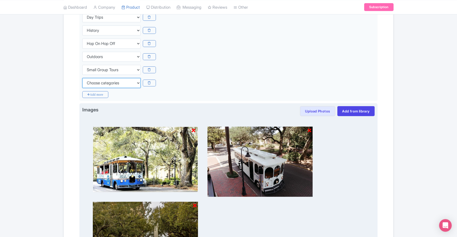
scroll to position [275, 0]
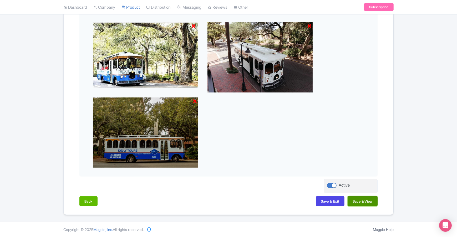
click at [363, 200] on button "Save & View" at bounding box center [362, 201] width 30 height 10
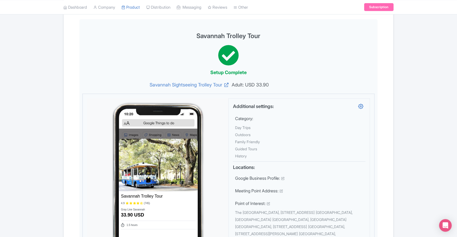
scroll to position [0, 0]
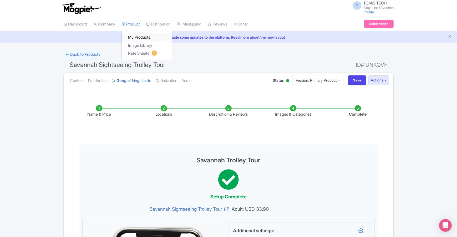
click at [139, 35] on link "My Products" at bounding box center [147, 37] width 50 height 8
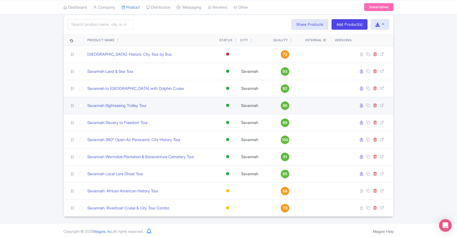
scroll to position [37, 0]
